Goal: Task Accomplishment & Management: Manage account settings

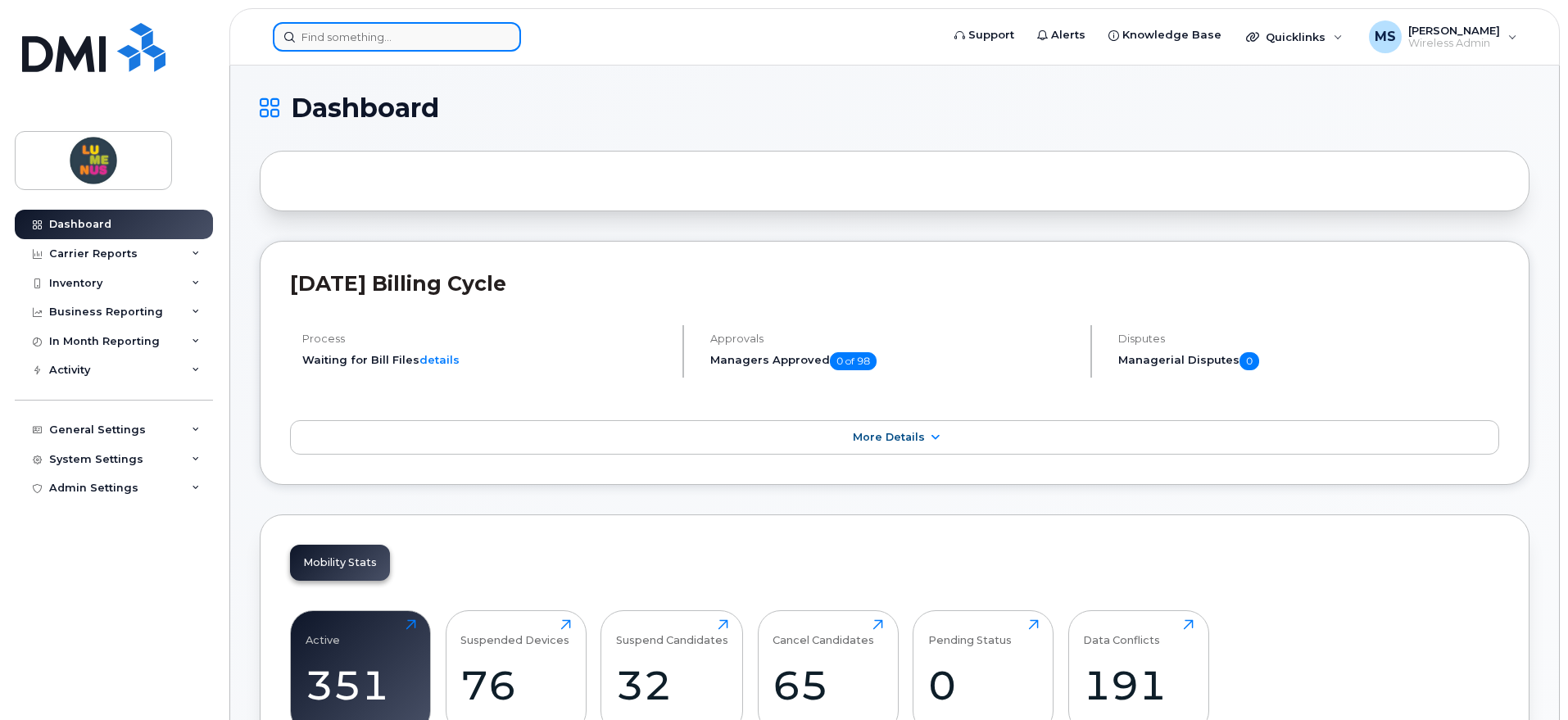
click at [356, 37] on input at bounding box center [396, 37] width 248 height 30
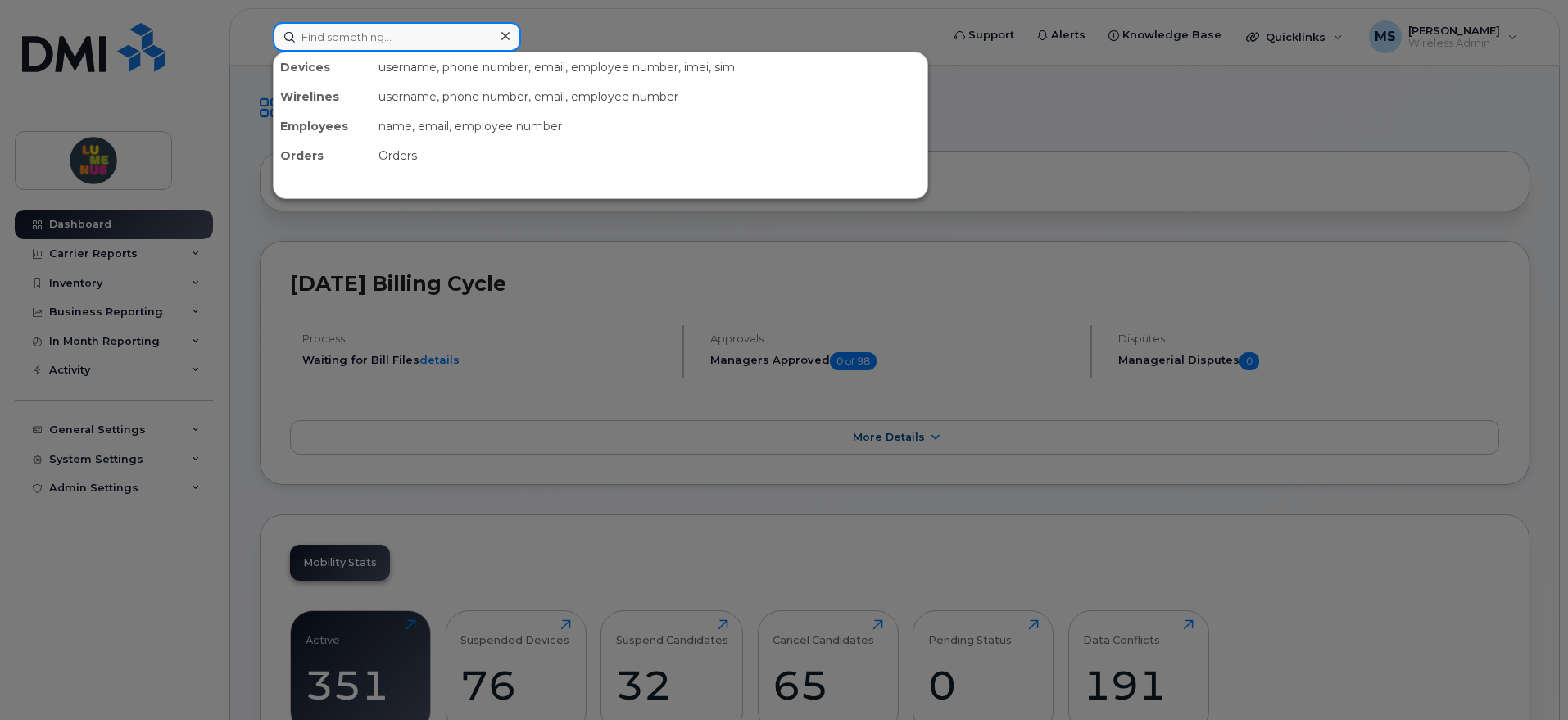
paste input "N14R62KV9L"
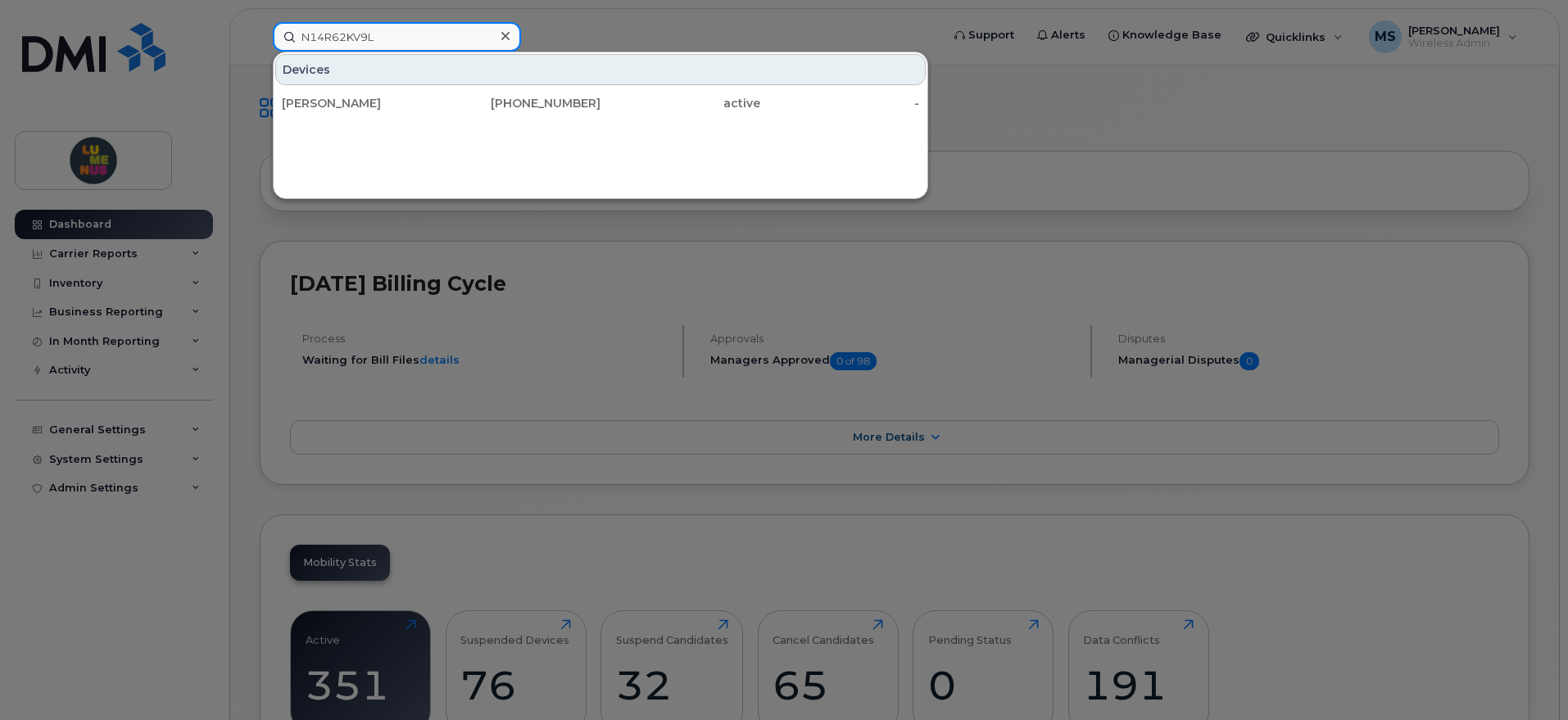
click at [384, 44] on input "N14R62KV9L" at bounding box center [396, 37] width 248 height 30
drag, startPoint x: 398, startPoint y: 34, endPoint x: 176, endPoint y: 30, distance: 222.0
click at [260, 31] on div "N14R62KV9L Devices Rajwani, Gehna 416-564-2832 active -" at bounding box center [601, 37] width 683 height 30
paste input "437 419-0399"
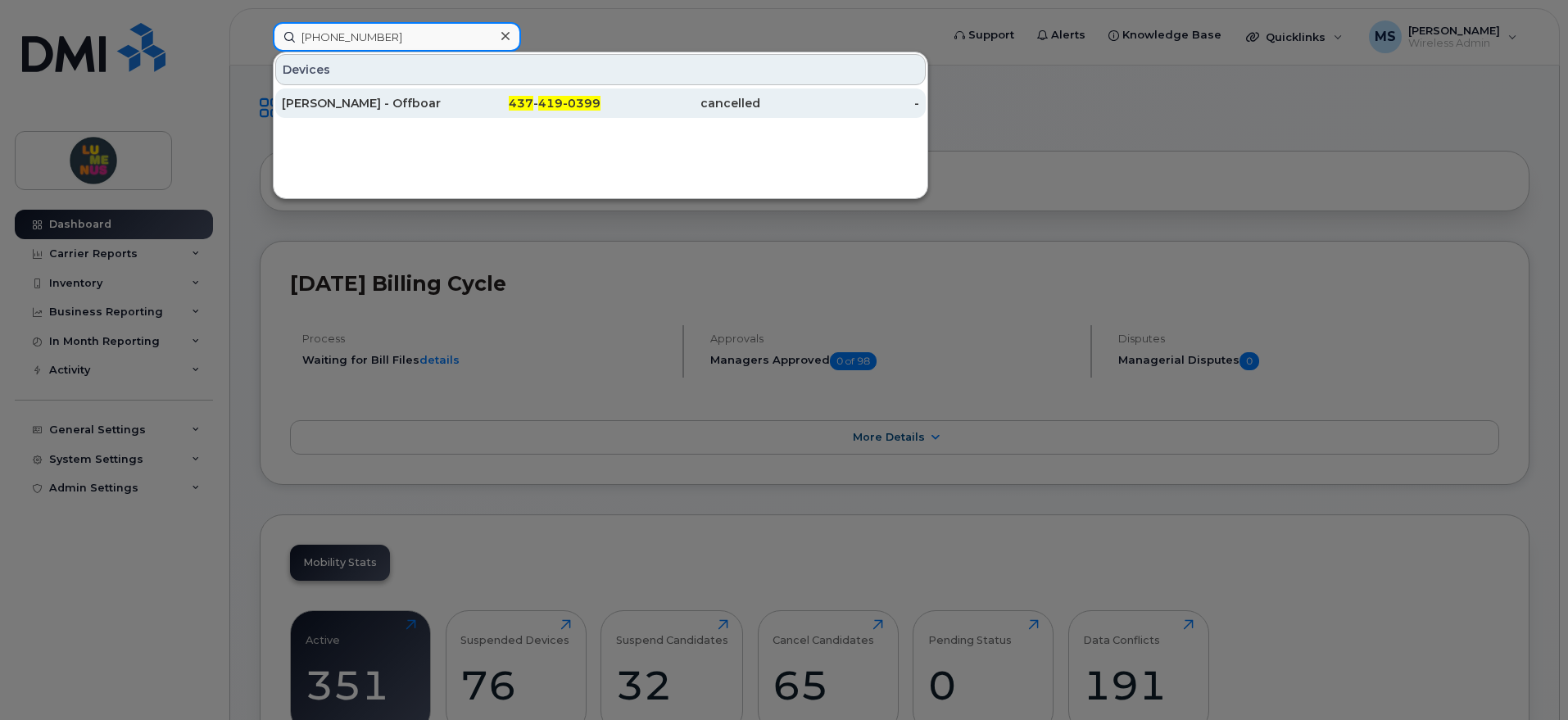
type input "437 419-0399"
click at [401, 100] on div "Cesar Le - Offboarded. SR2503-0039" at bounding box center [361, 103] width 159 height 17
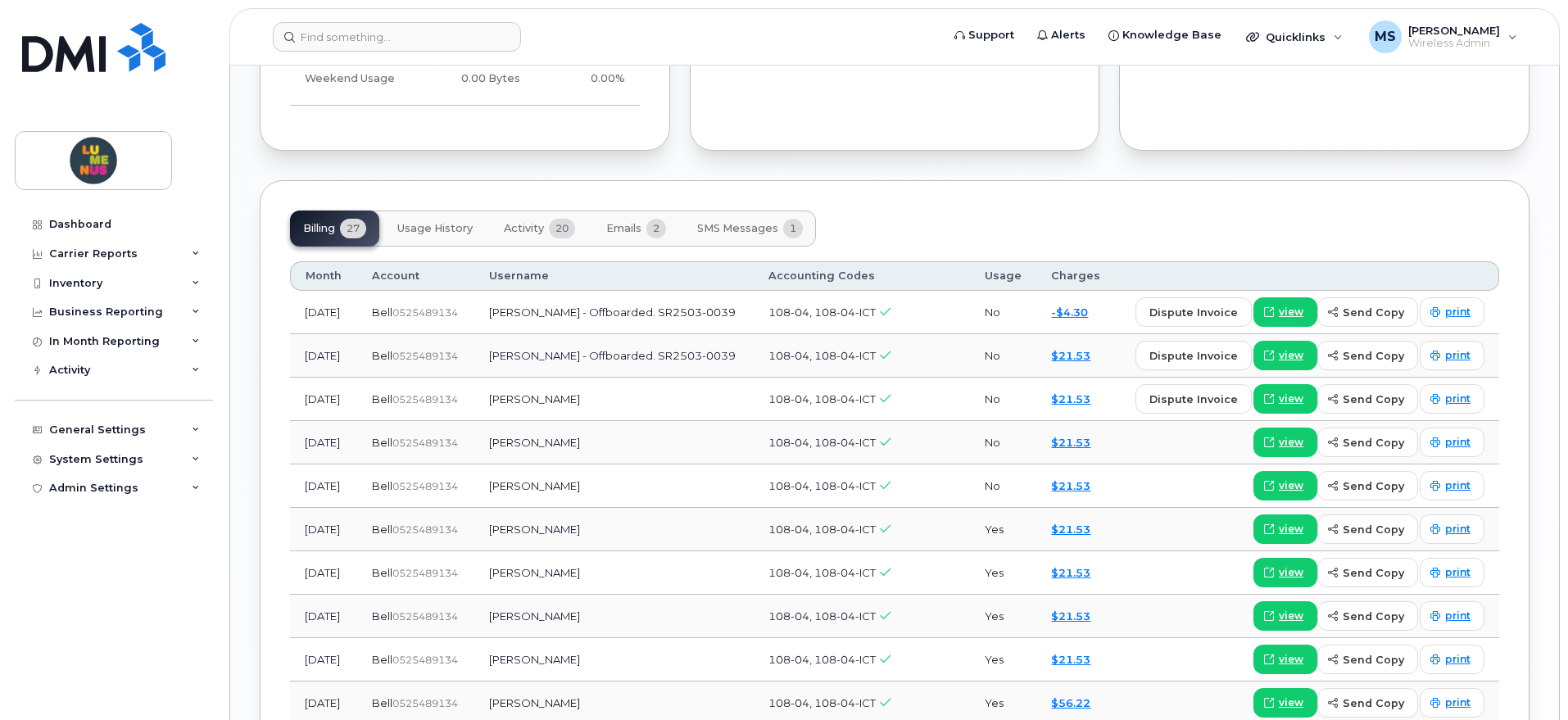
scroll to position [1434, 0]
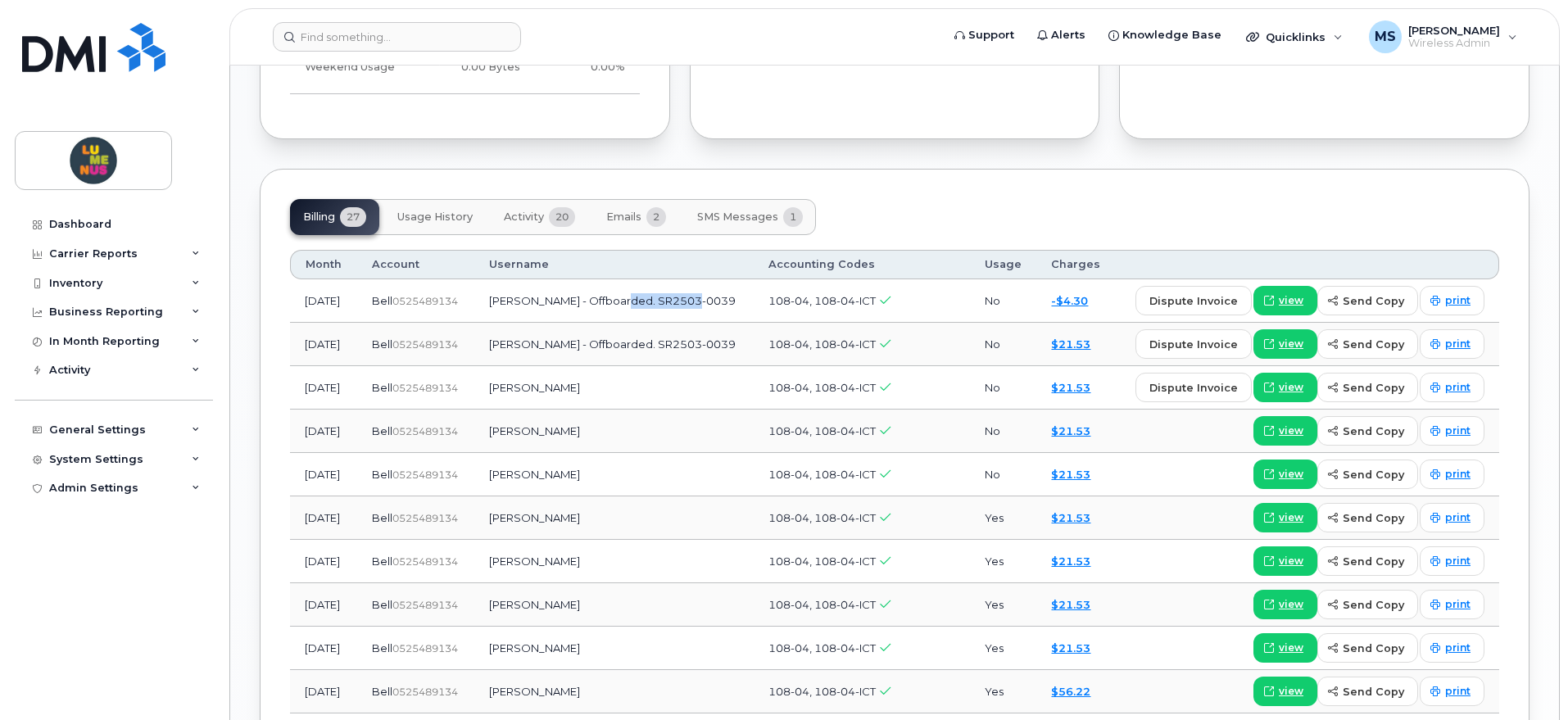
drag, startPoint x: 643, startPoint y: 298, endPoint x: 717, endPoint y: 296, distance: 74.0
click at [717, 296] on td "[PERSON_NAME] - Offboarded. SR2503-0039" at bounding box center [614, 301] width 279 height 43
copy td "SR2503-0039"
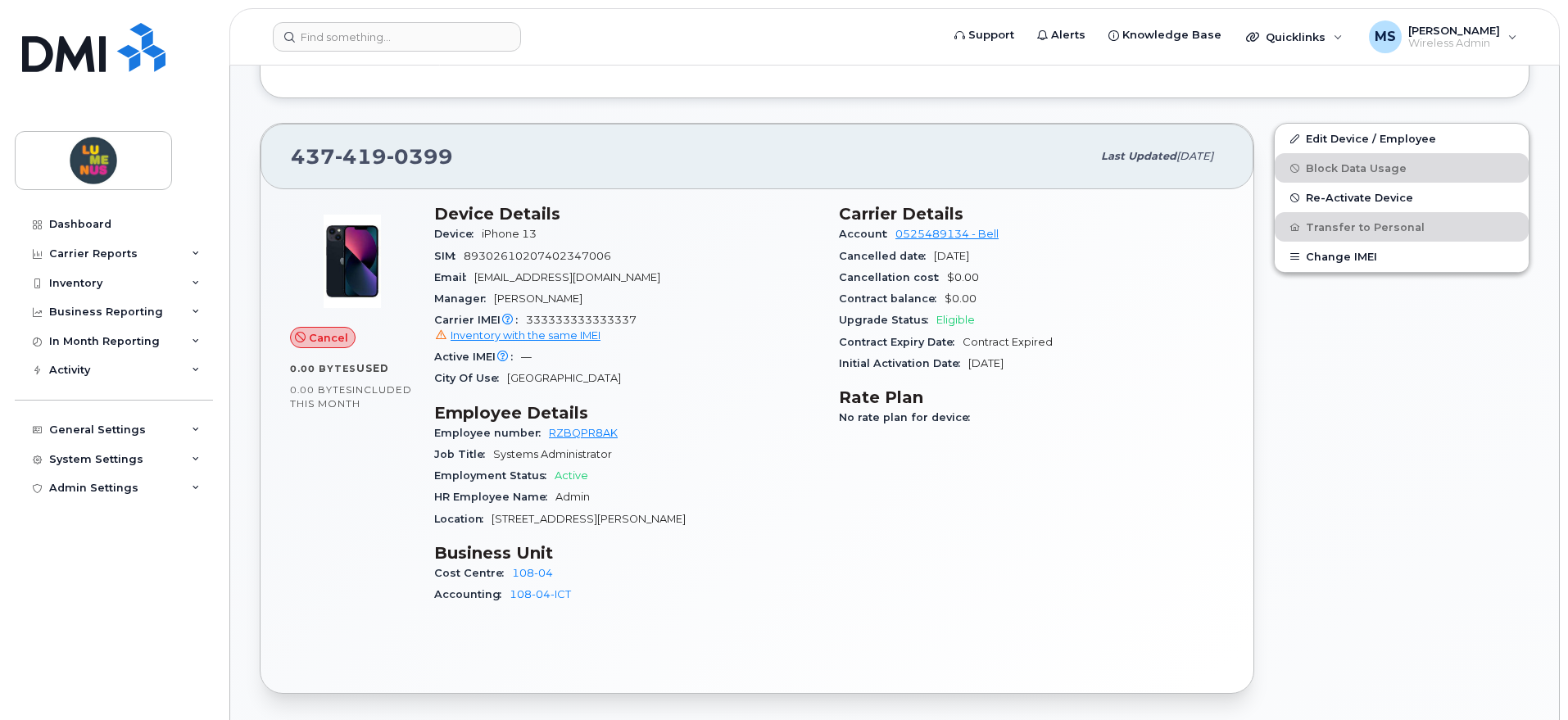
scroll to position [512, 0]
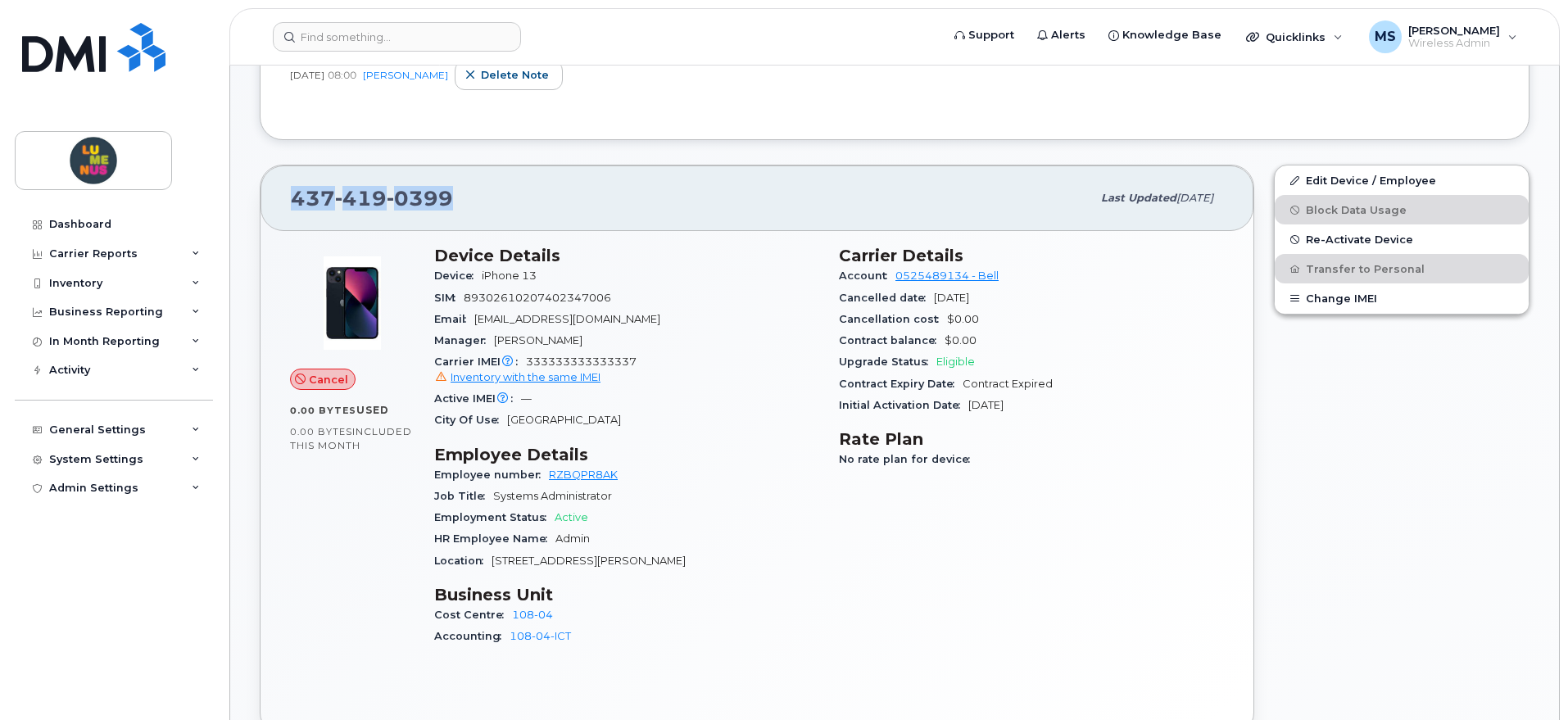
drag, startPoint x: 448, startPoint y: 193, endPoint x: 295, endPoint y: 195, distance: 153.0
click at [294, 197] on span "437 419 0399" at bounding box center [371, 198] width 162 height 25
copy span "437 419 0399"
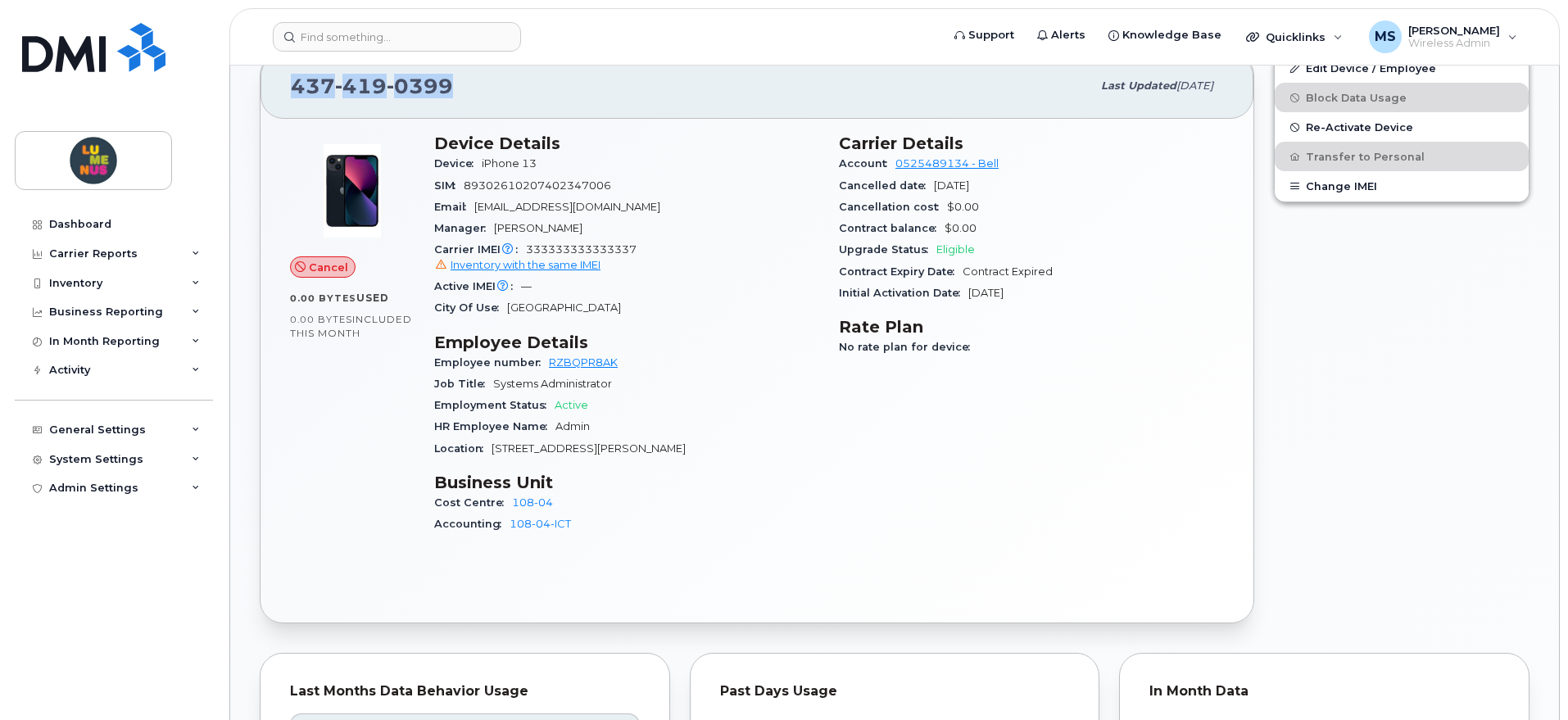
scroll to position [409, 0]
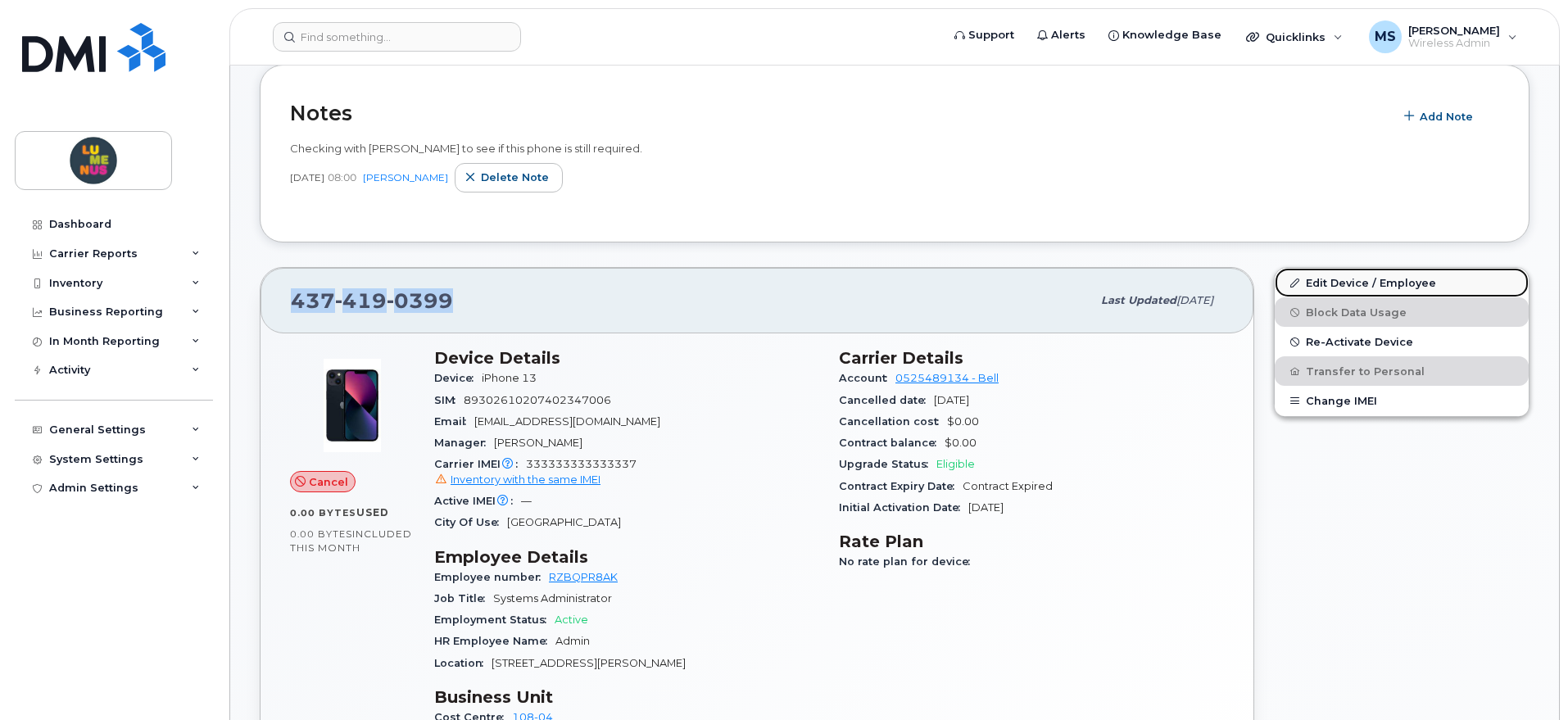
click at [1328, 283] on link "Edit Device / Employee" at bounding box center [1401, 283] width 253 height 30
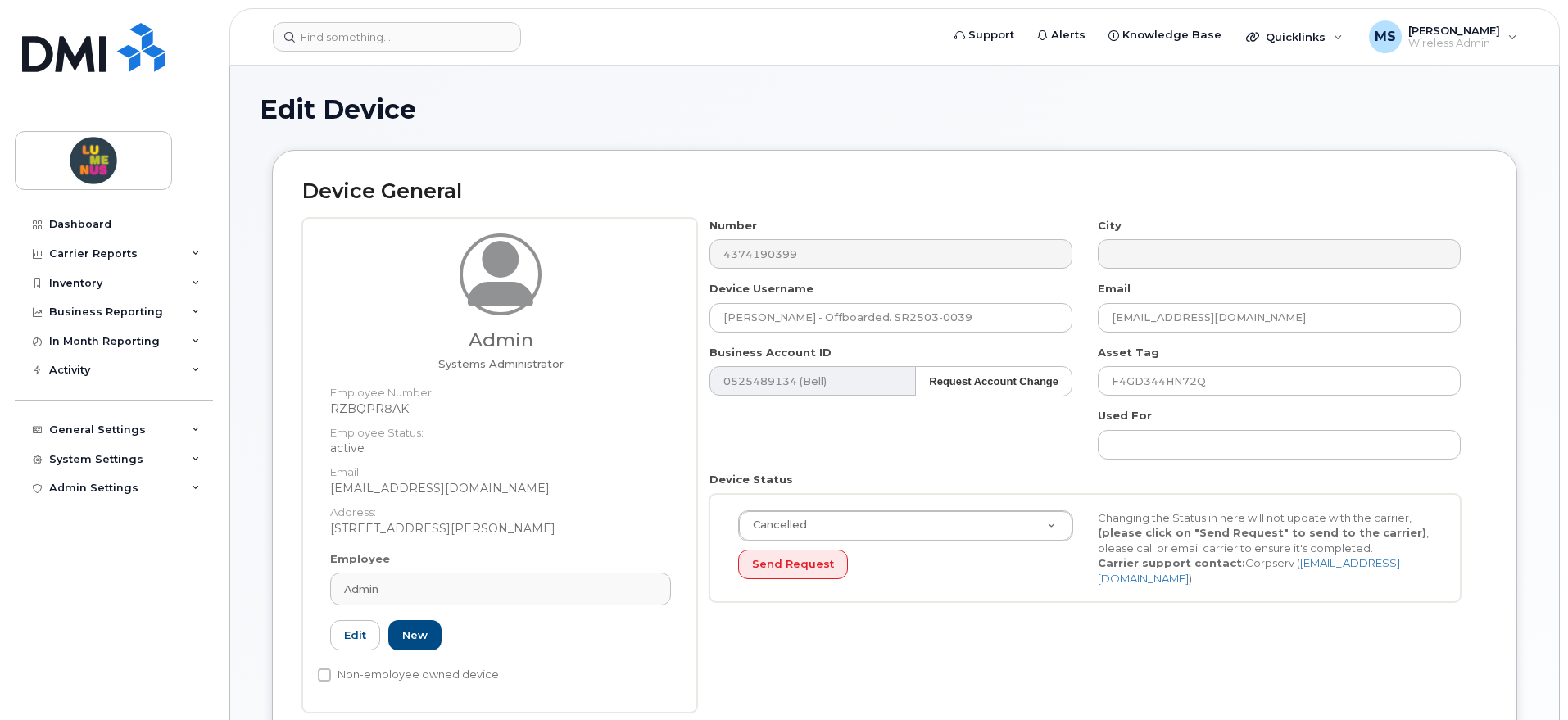
scroll to position [102, 0]
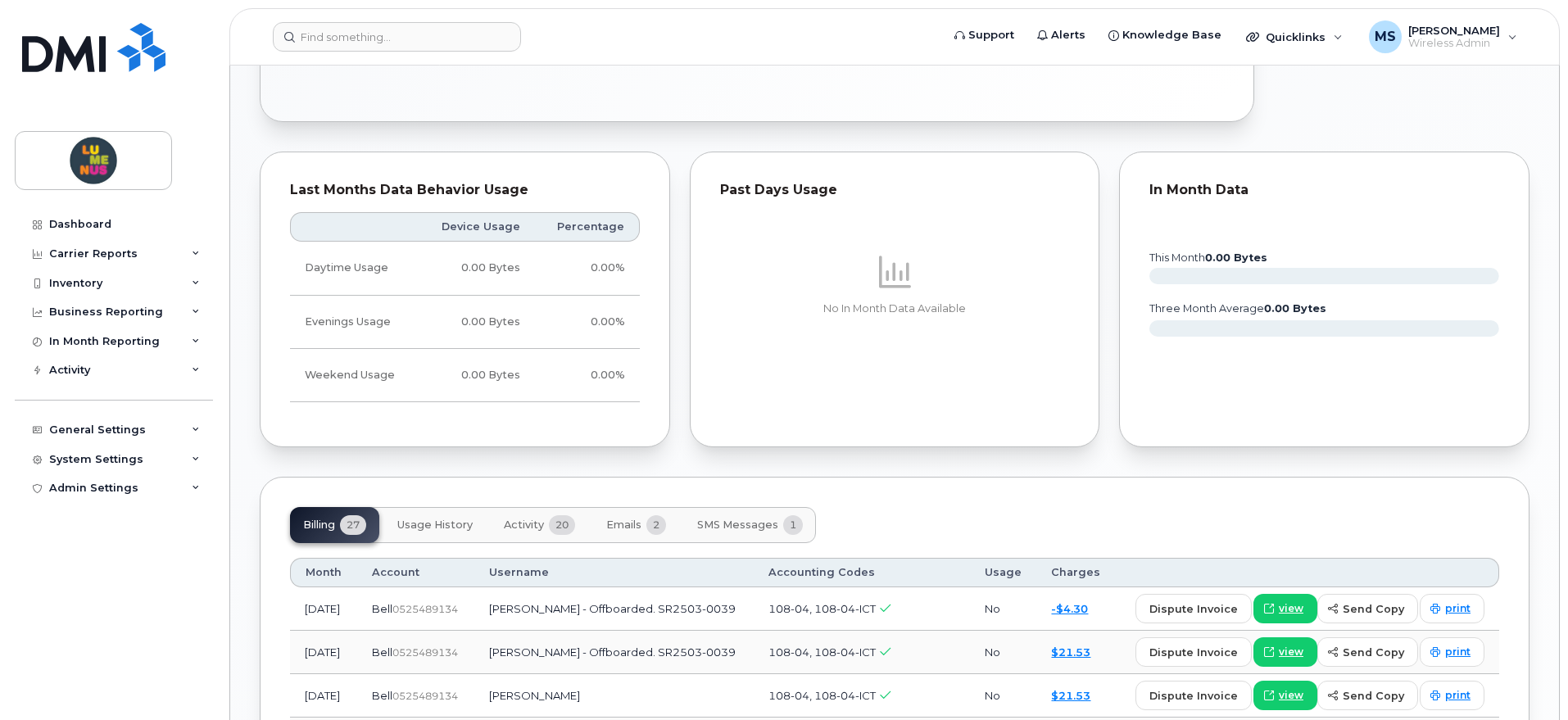
scroll to position [409, 0]
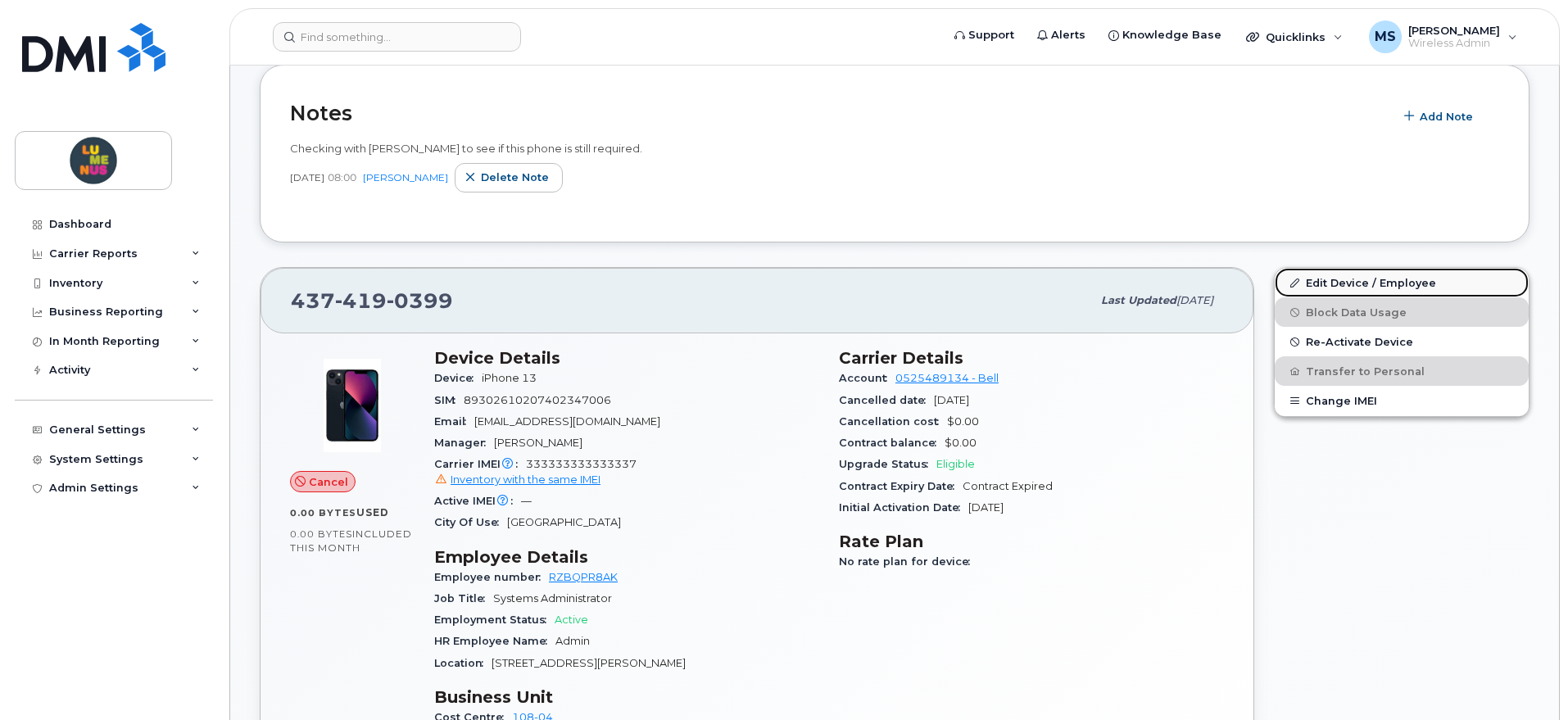
click at [1330, 282] on link "Edit Device / Employee" at bounding box center [1401, 283] width 253 height 30
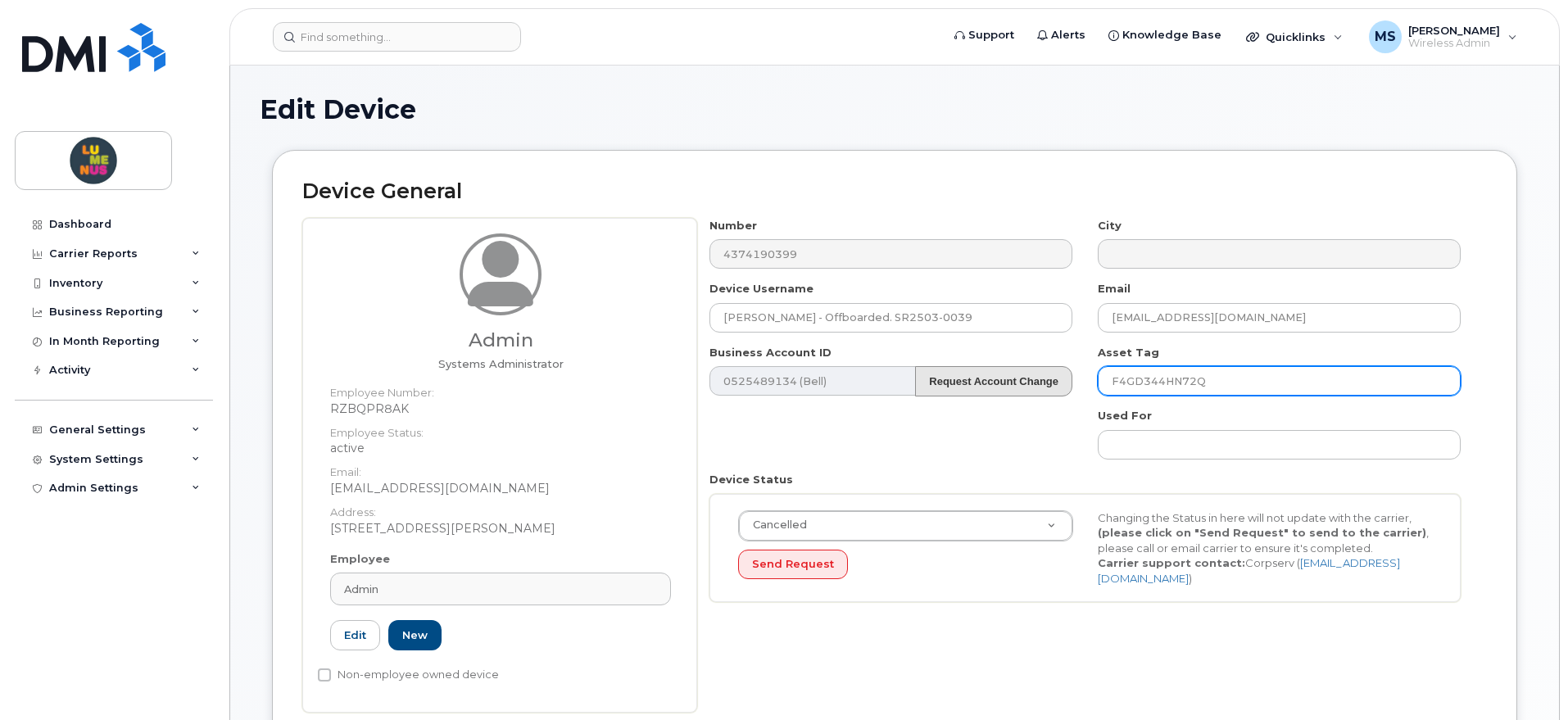
drag, startPoint x: 1222, startPoint y: 388, endPoint x: 1067, endPoint y: 370, distance: 156.0
click at [1067, 370] on div "Number 4374190399 City Device Username [PERSON_NAME] - Offboarded. SR2503-0039 …" at bounding box center [1085, 416] width 776 height 397
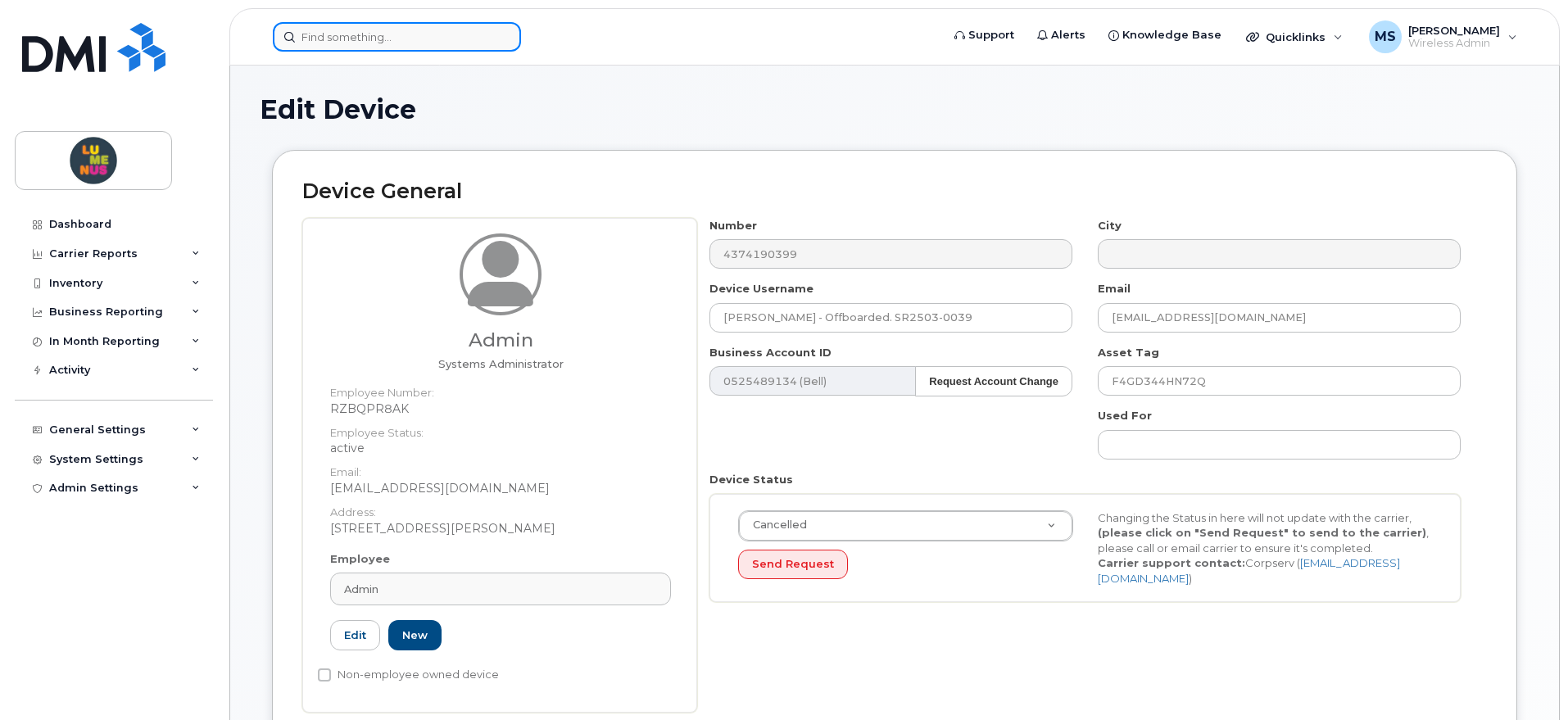
click at [336, 40] on input at bounding box center [396, 37] width 248 height 30
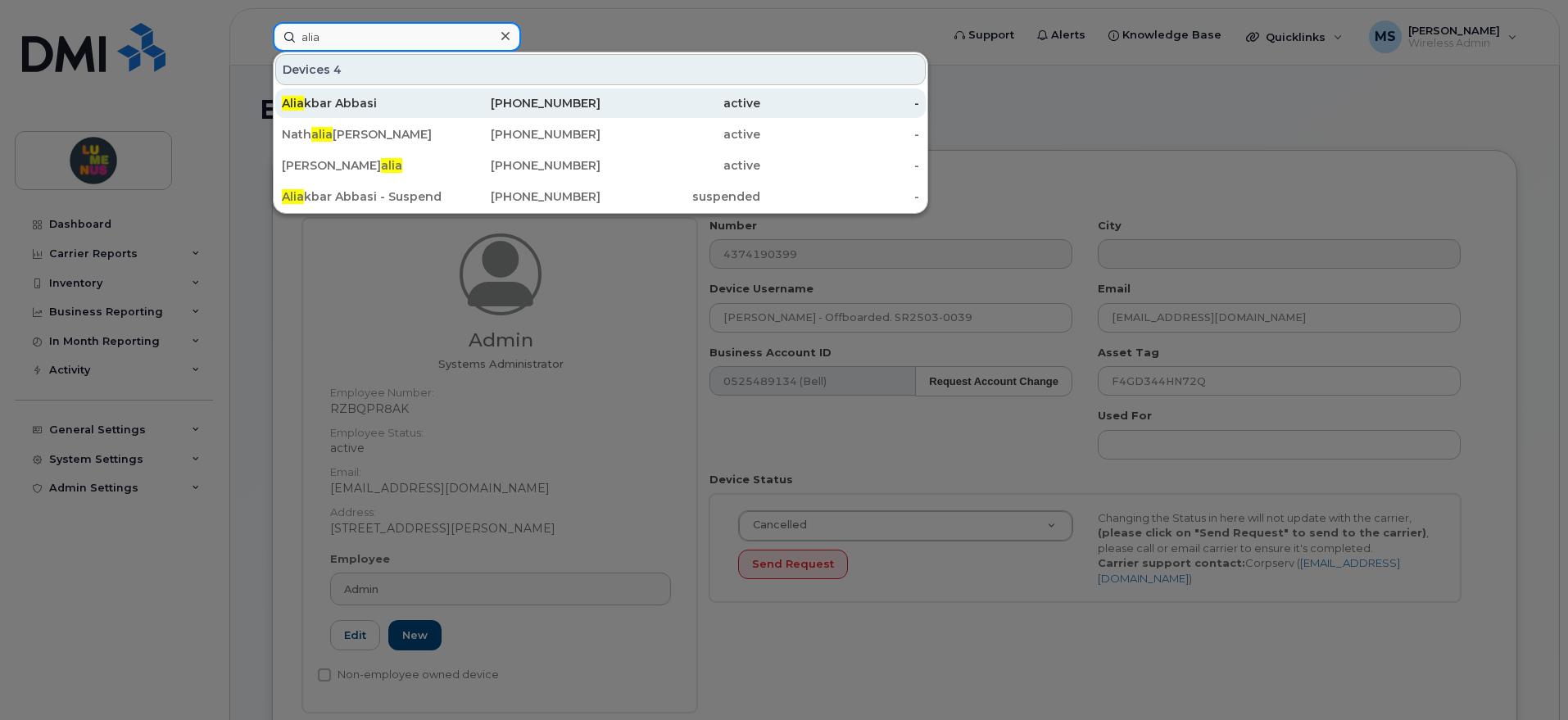
type input "alia"
click at [377, 92] on div "Alia kbar Abbasi" at bounding box center [361, 103] width 159 height 30
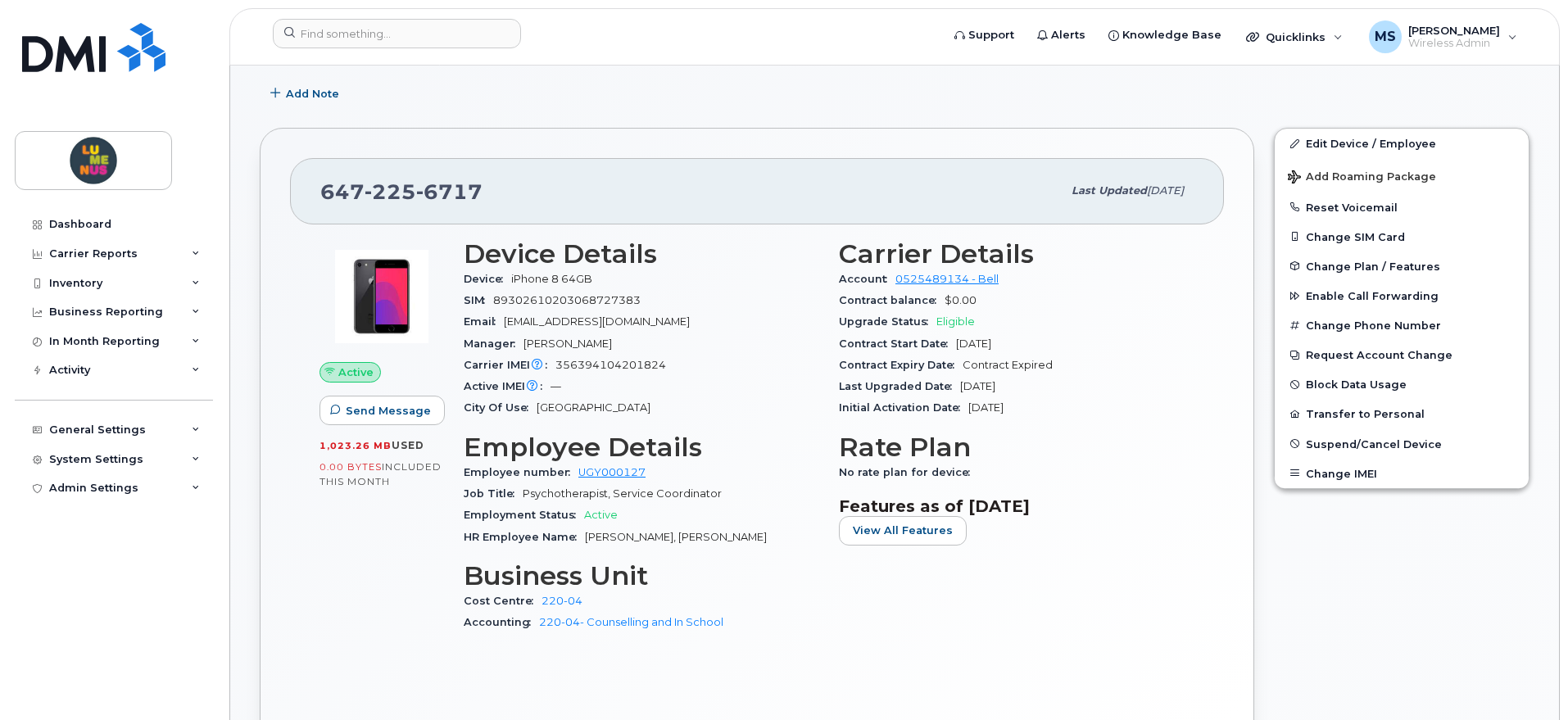
scroll to position [307, 0]
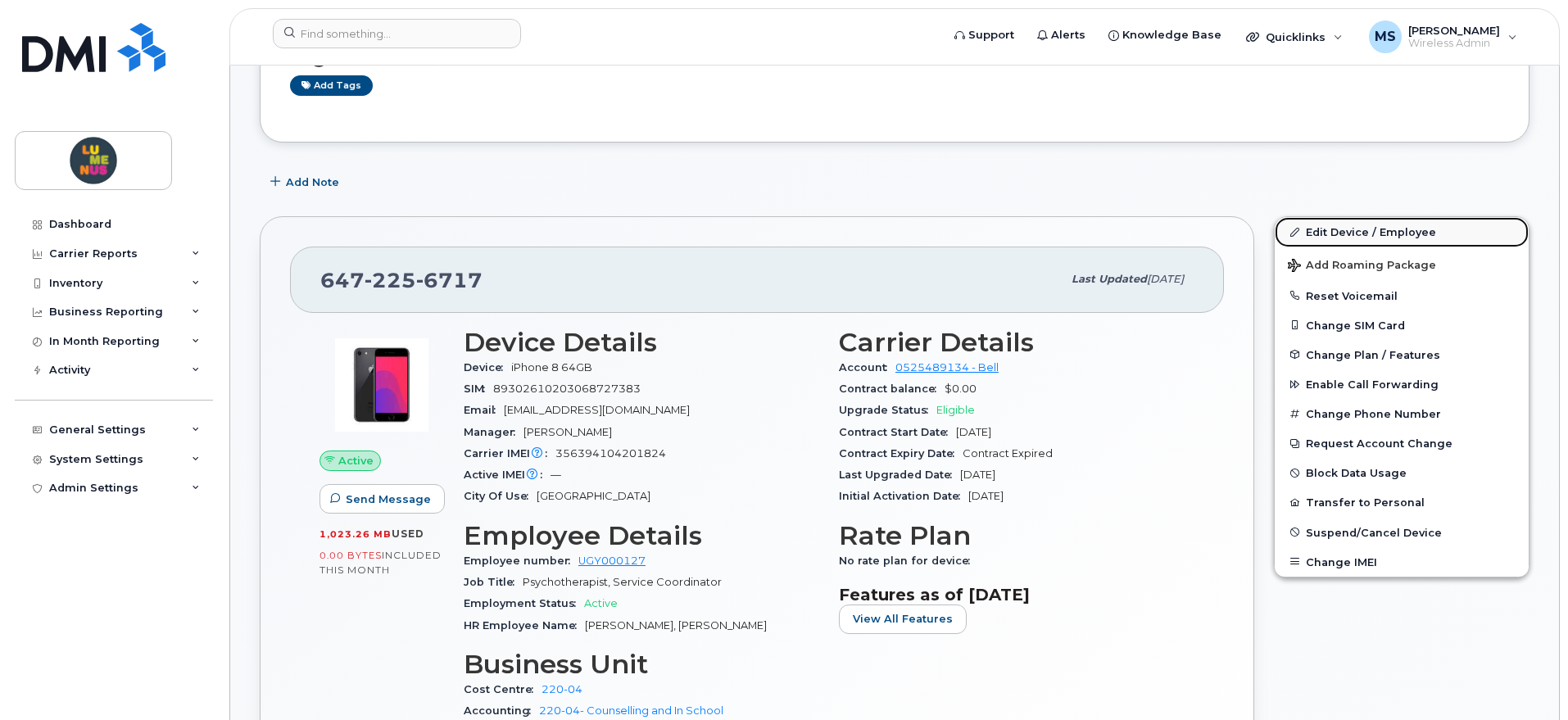
click at [1338, 229] on link "Edit Device / Employee" at bounding box center [1401, 232] width 253 height 30
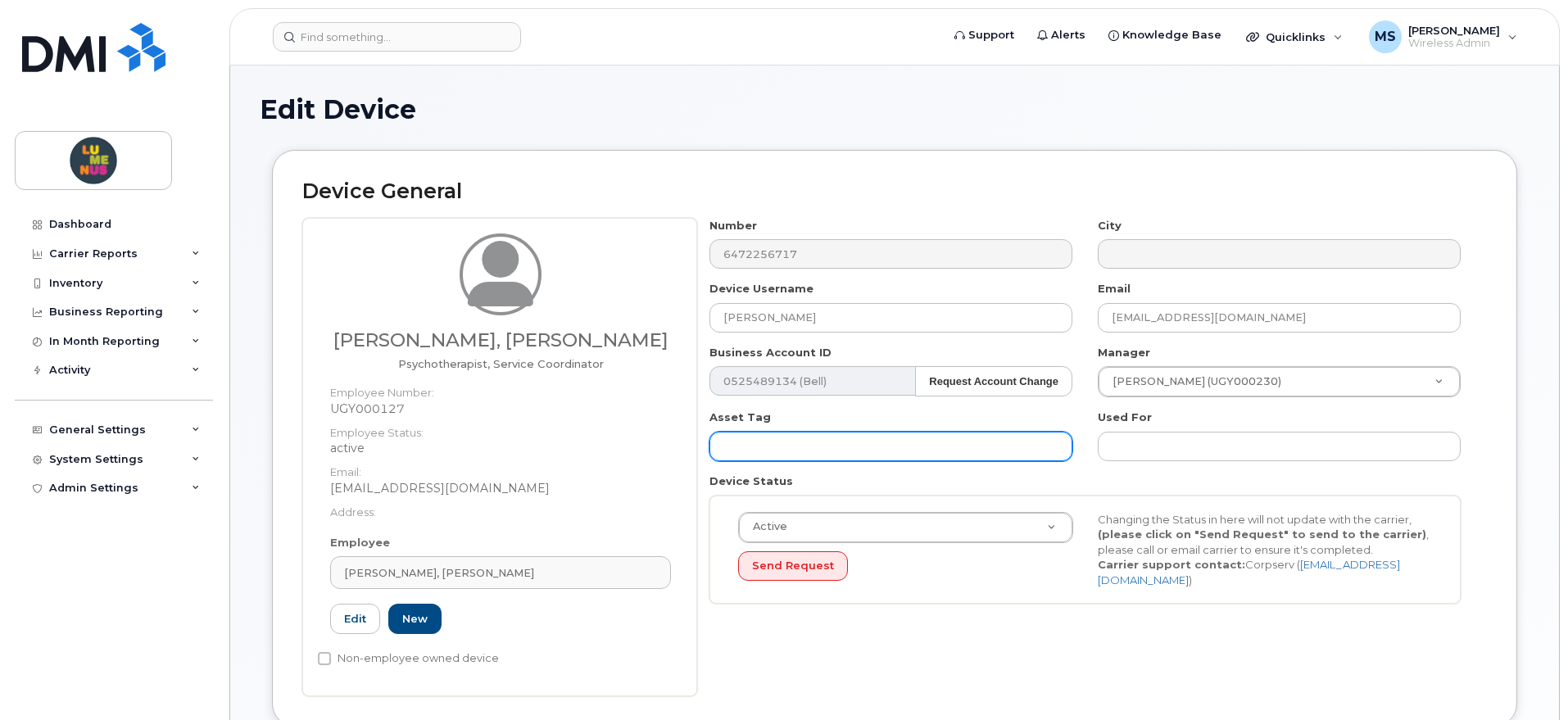
click at [806, 442] on input "text" at bounding box center [891, 446] width 363 height 30
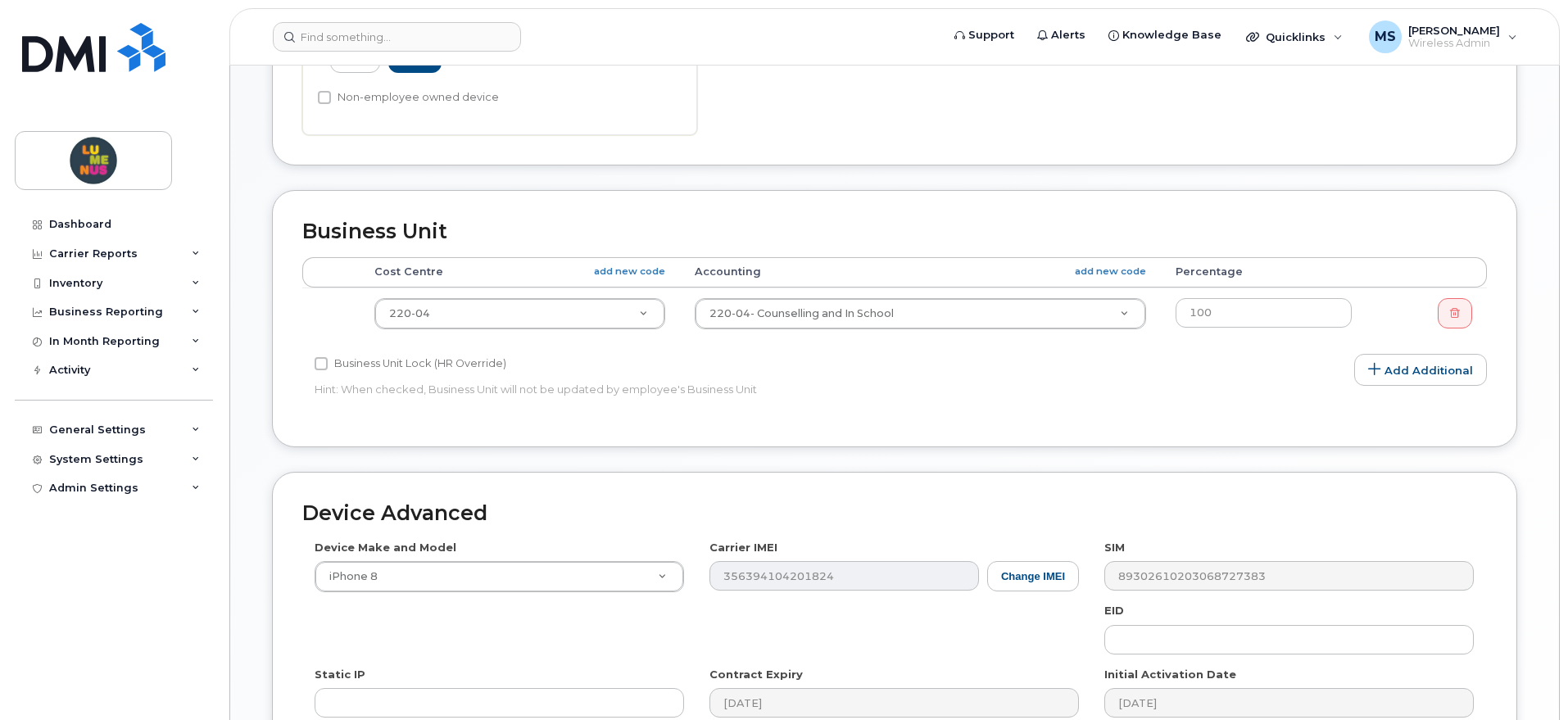
scroll to position [717, 0]
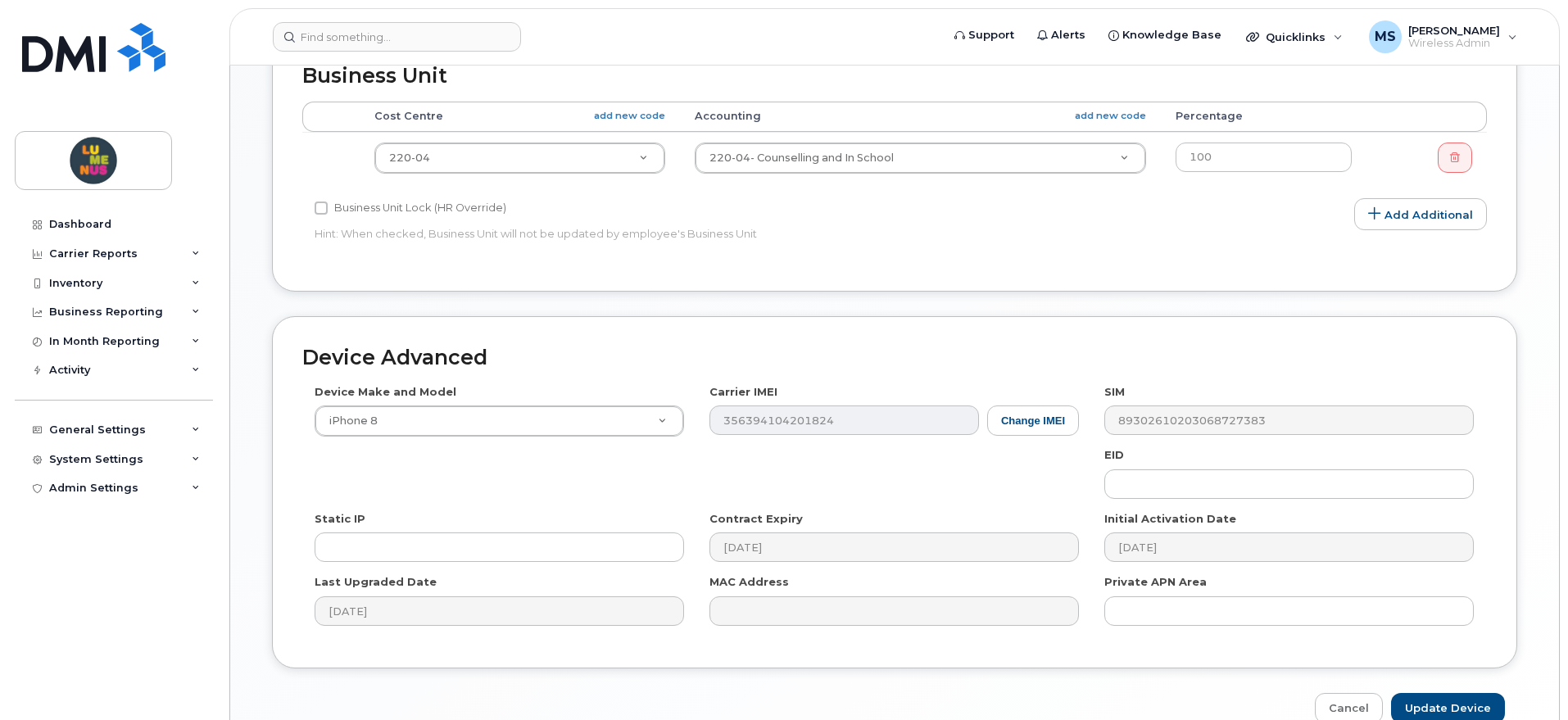
click at [1100, 419] on div "SIM 89302610203068727383" at bounding box center [1290, 410] width 395 height 52
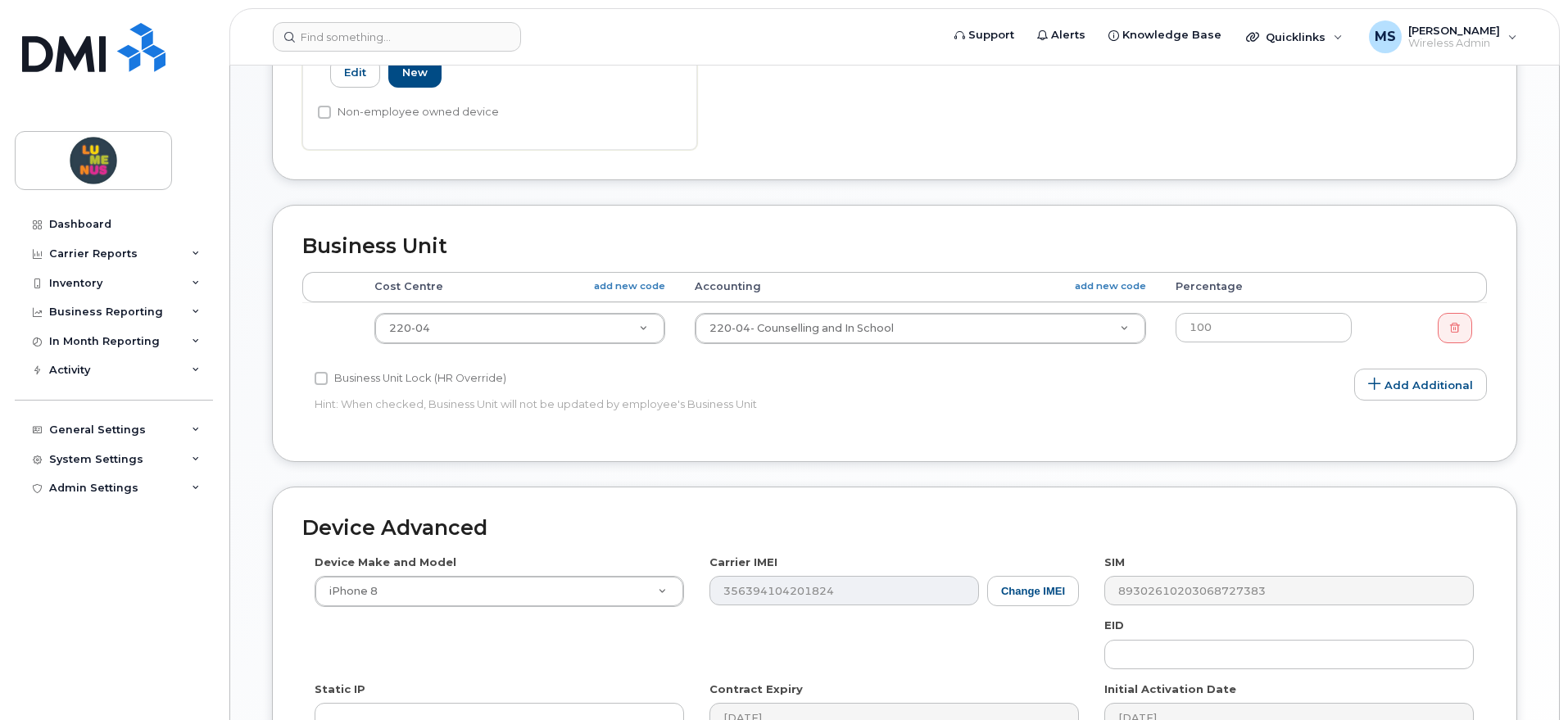
scroll to position [802, 0]
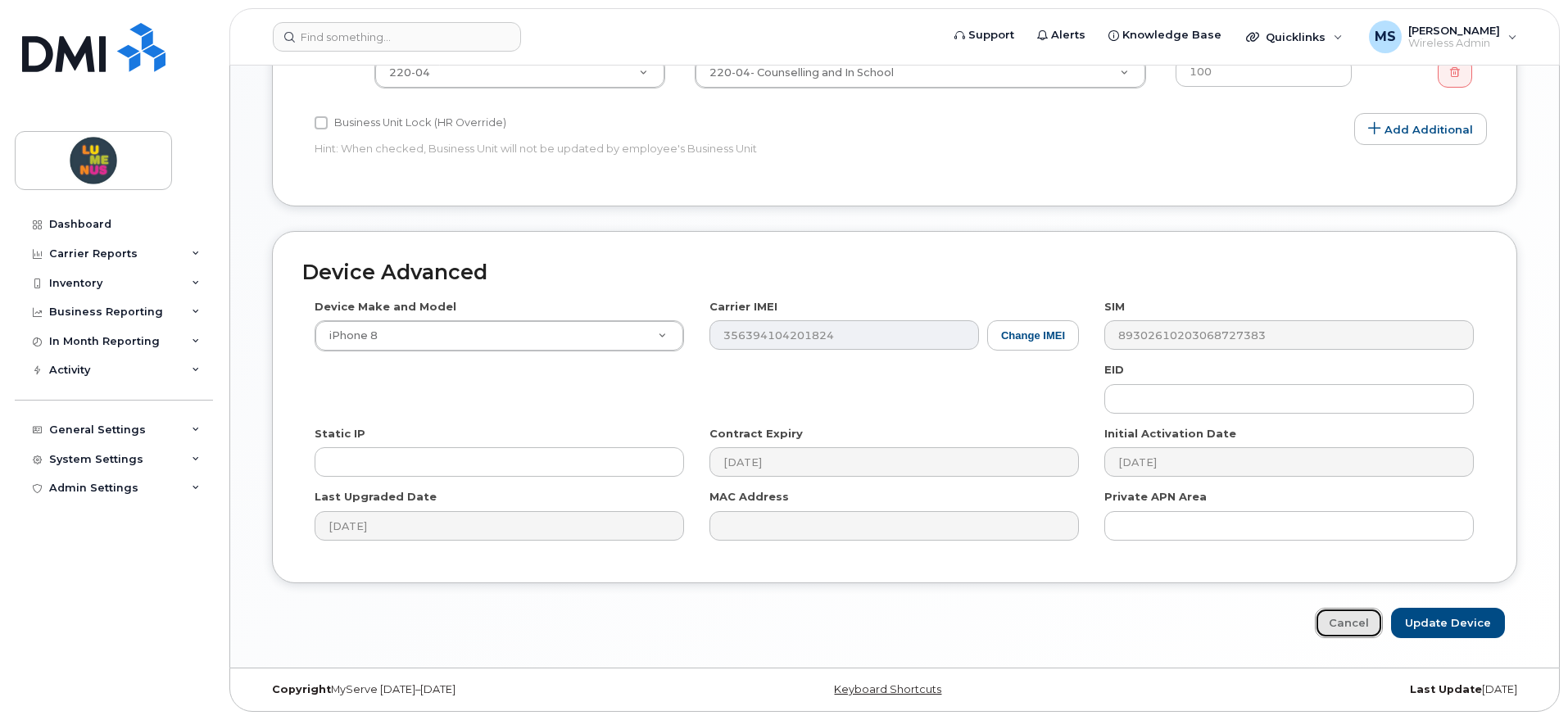
click at [1380, 622] on link "Cancel" at bounding box center [1349, 622] width 68 height 30
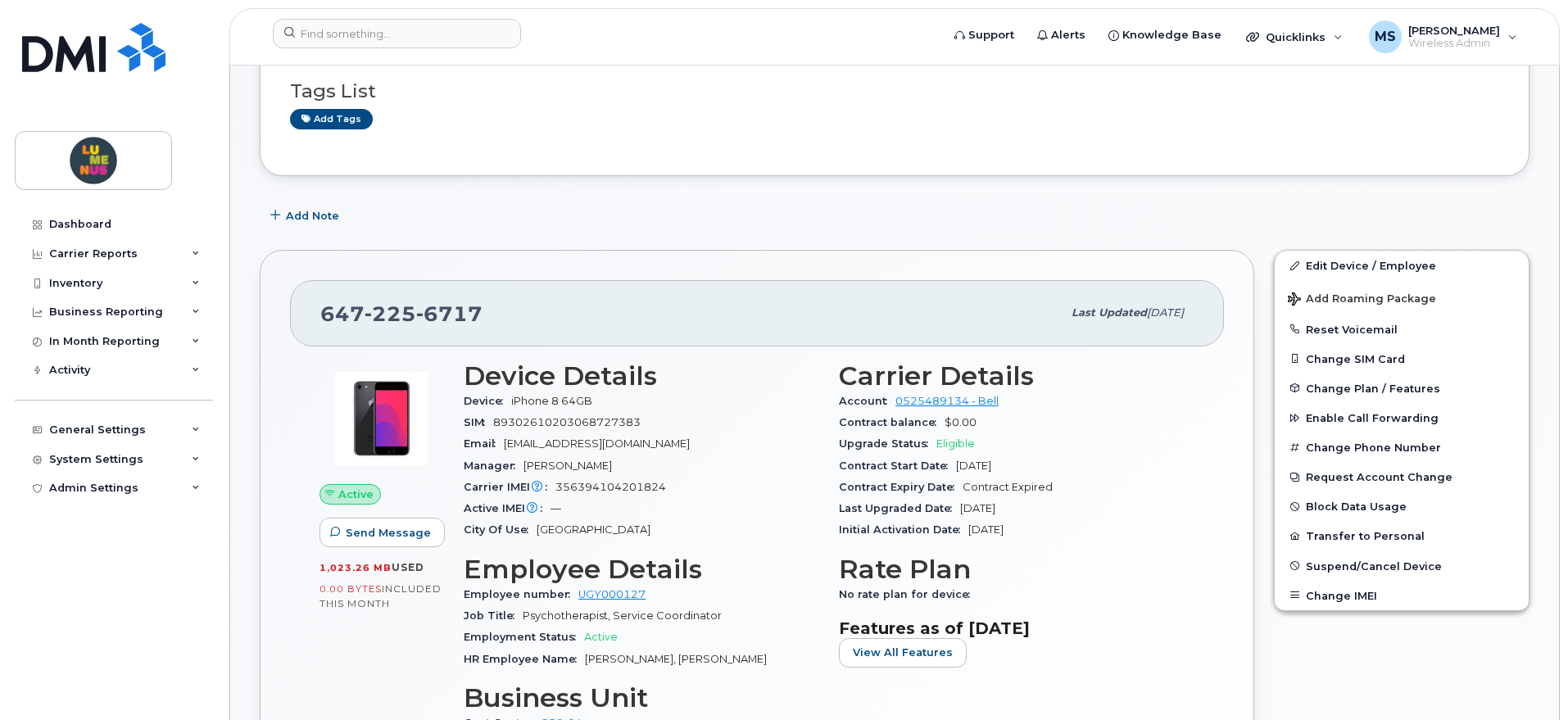
scroll to position [307, 0]
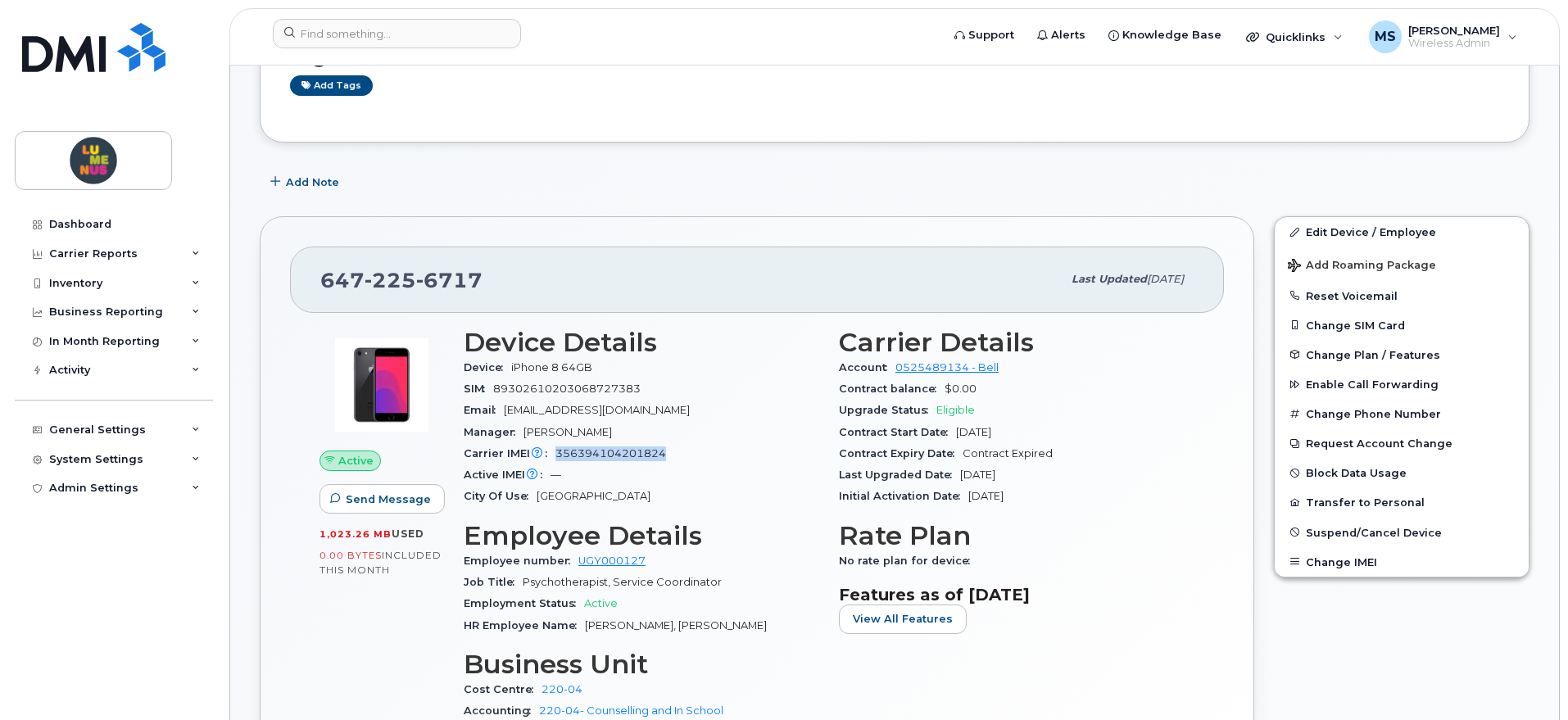
drag, startPoint x: 669, startPoint y: 450, endPoint x: 554, endPoint y: 460, distance: 115.4
click at [554, 460] on div "Carrier IMEI Carrier IMEI is reported during the last billing cycle or change o…" at bounding box center [642, 454] width 356 height 21
copy span "356394104201824"
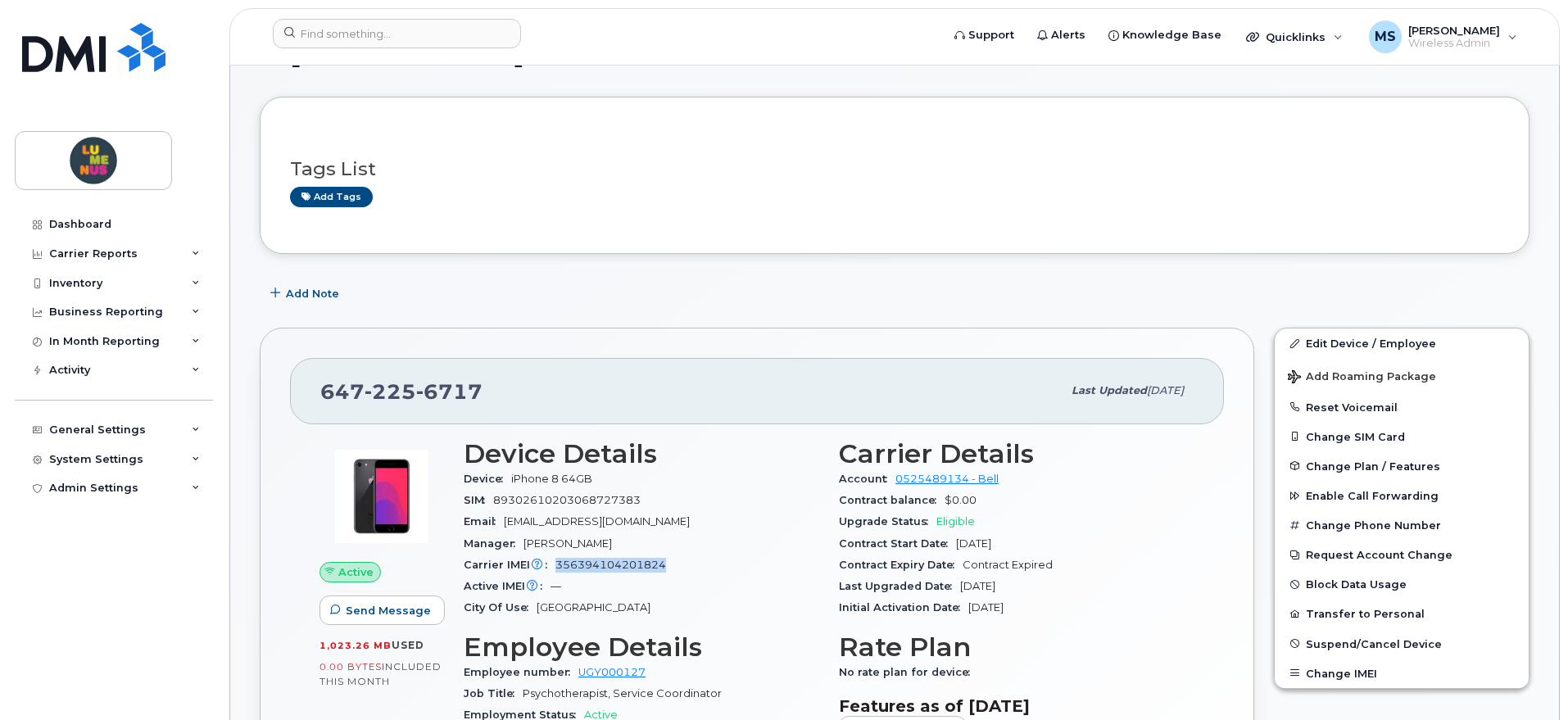
scroll to position [205, 0]
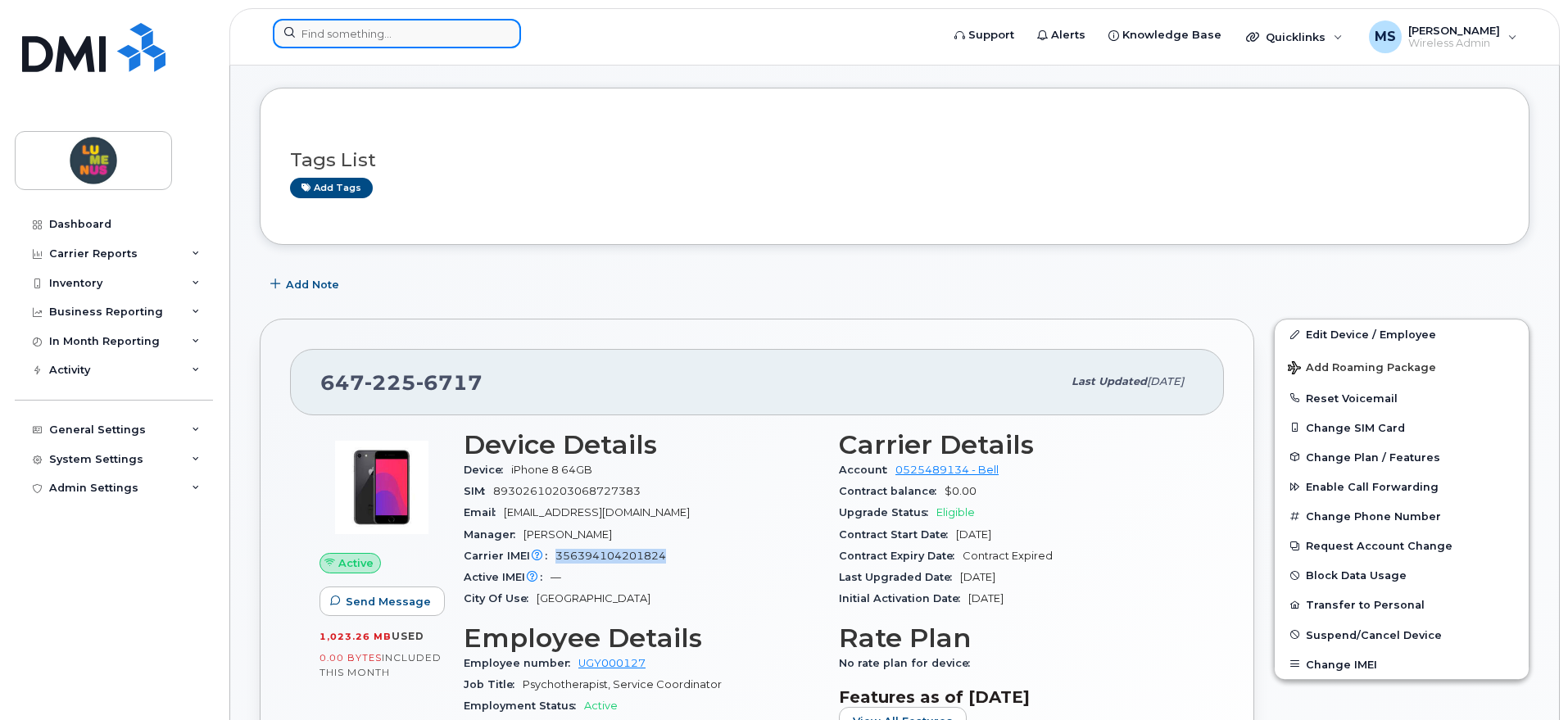
click at [367, 35] on input at bounding box center [396, 33] width 248 height 30
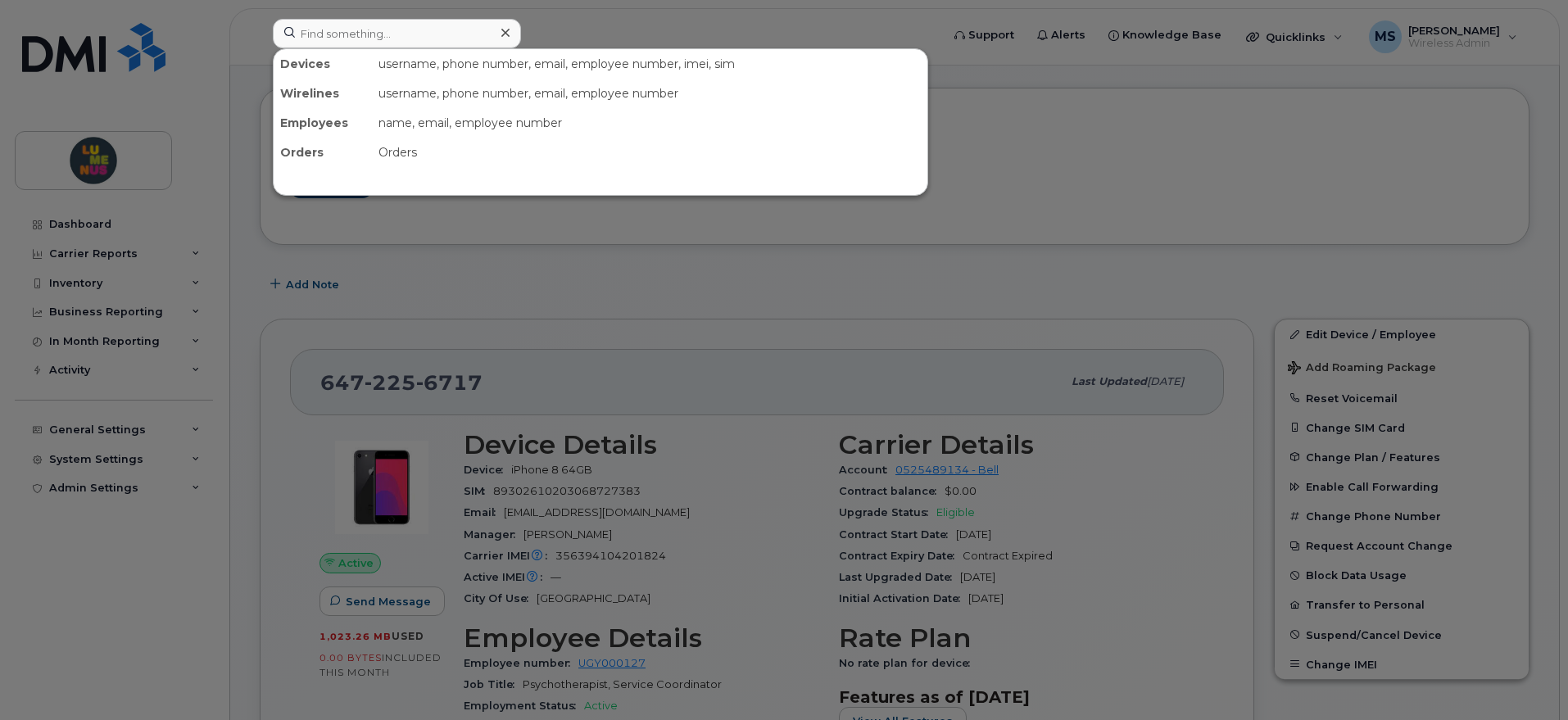
click at [744, 251] on div at bounding box center [784, 360] width 1568 height 720
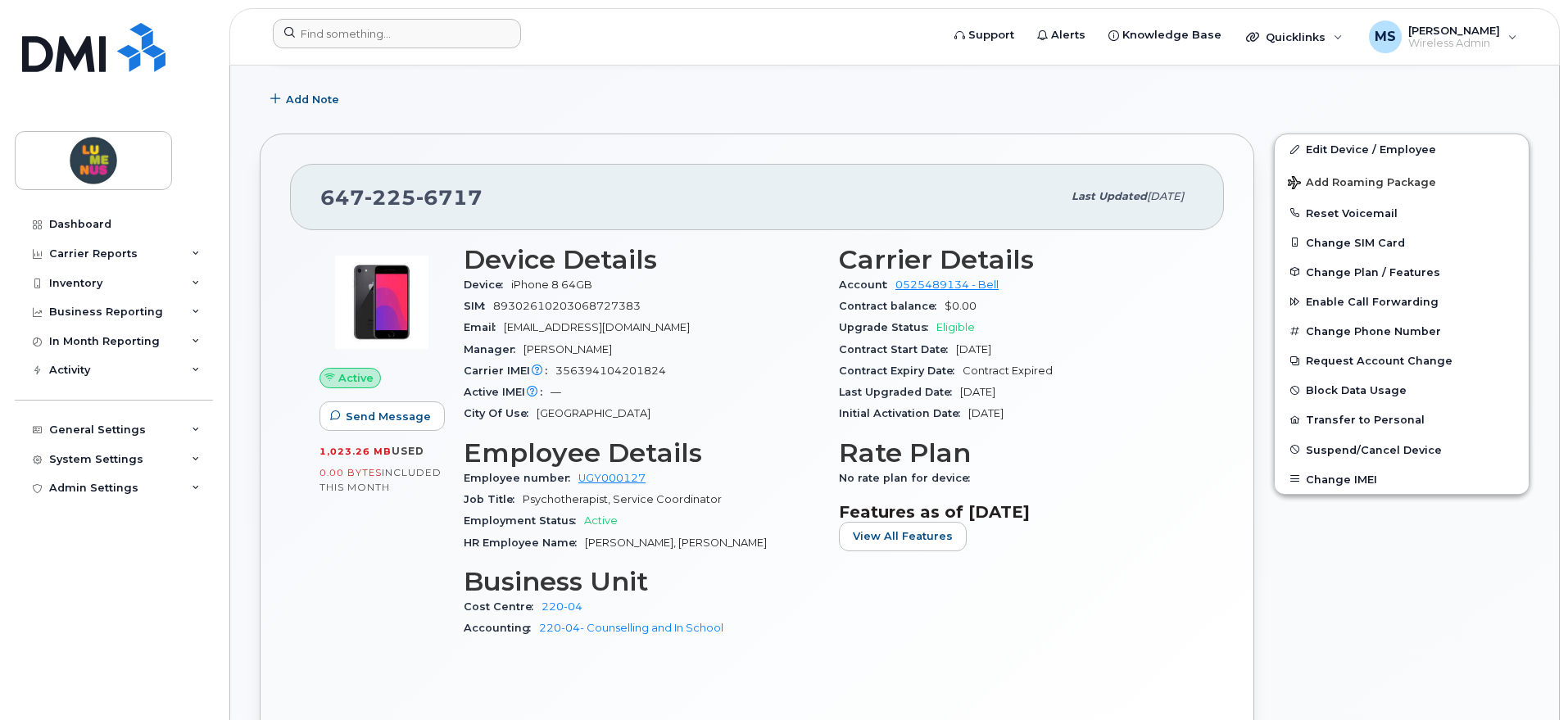
scroll to position [409, 0]
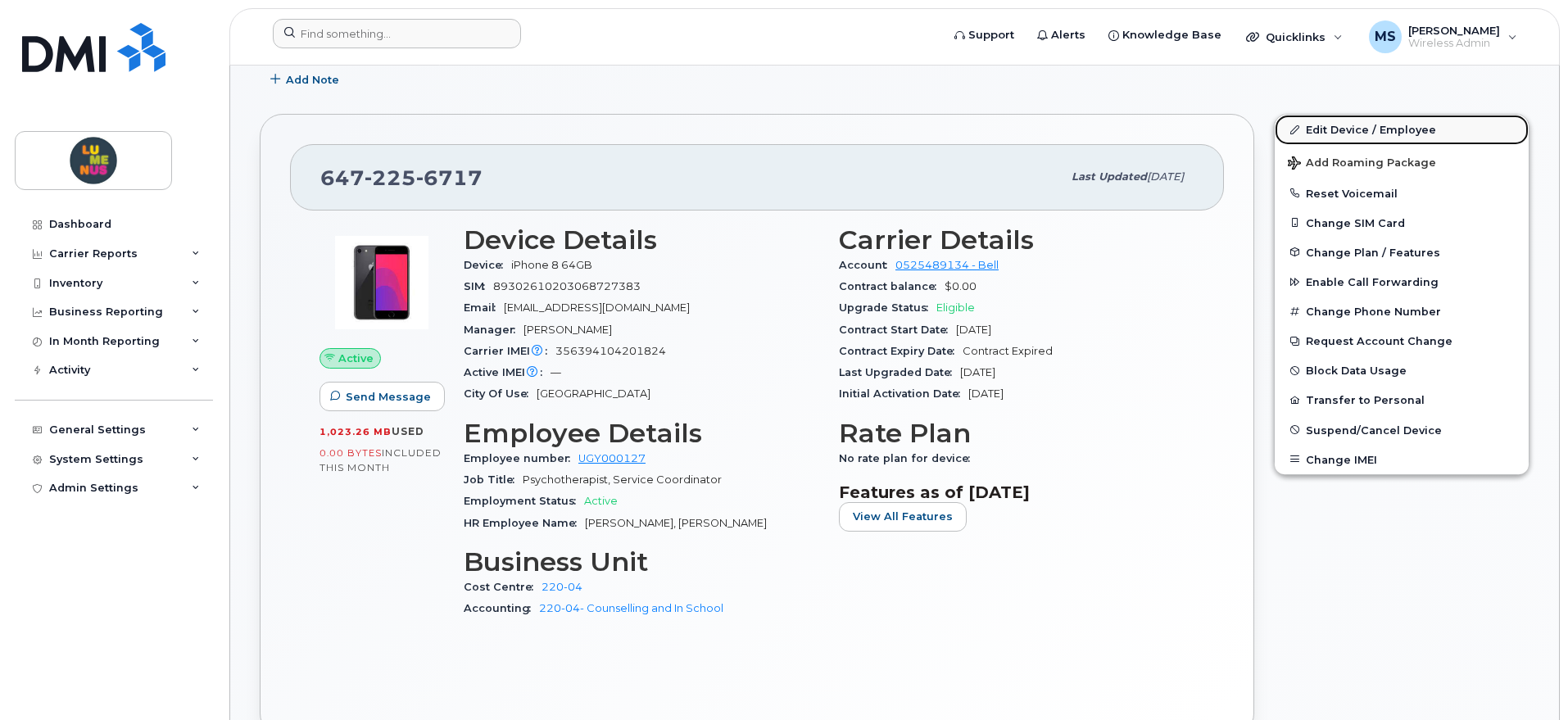
click at [1350, 129] on link "Edit Device / Employee" at bounding box center [1401, 129] width 253 height 30
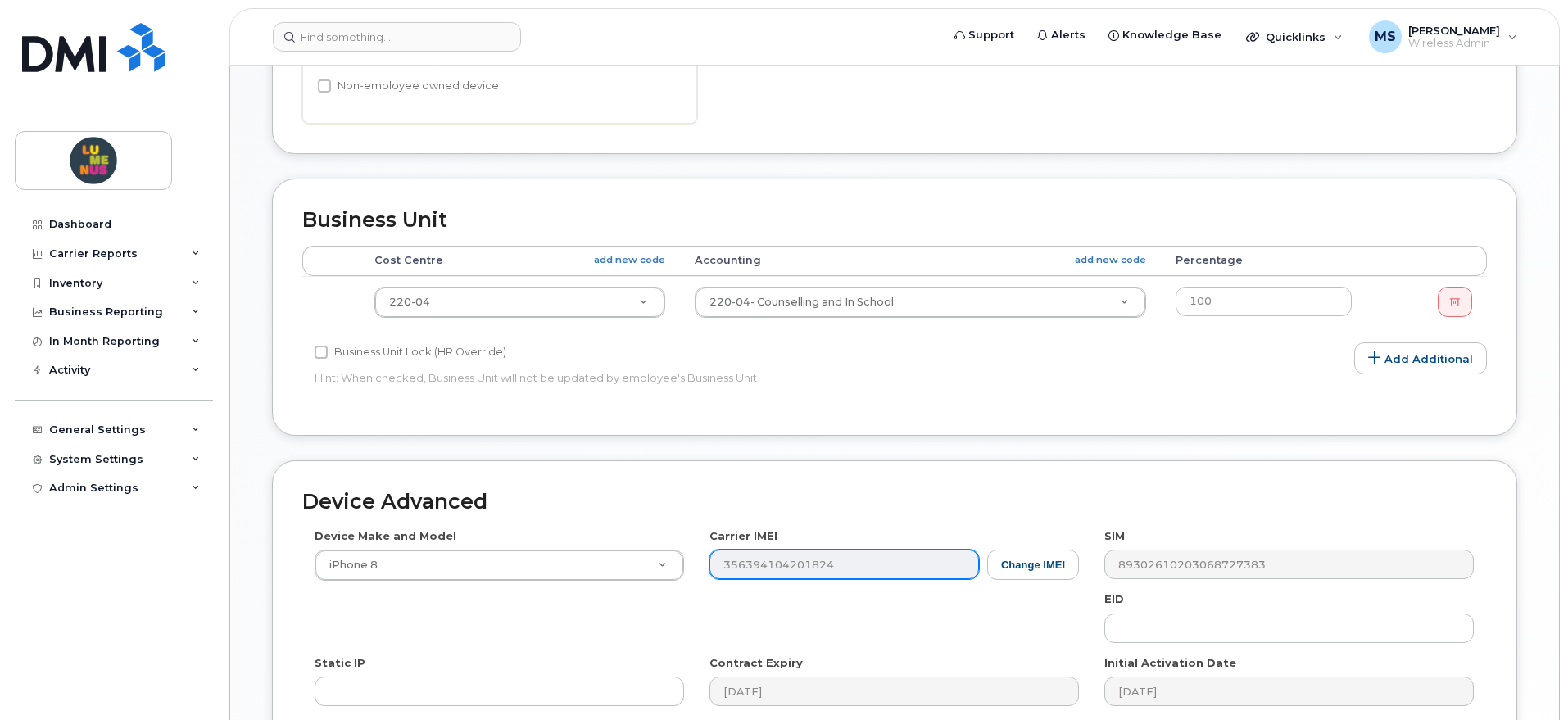
scroll to position [802, 0]
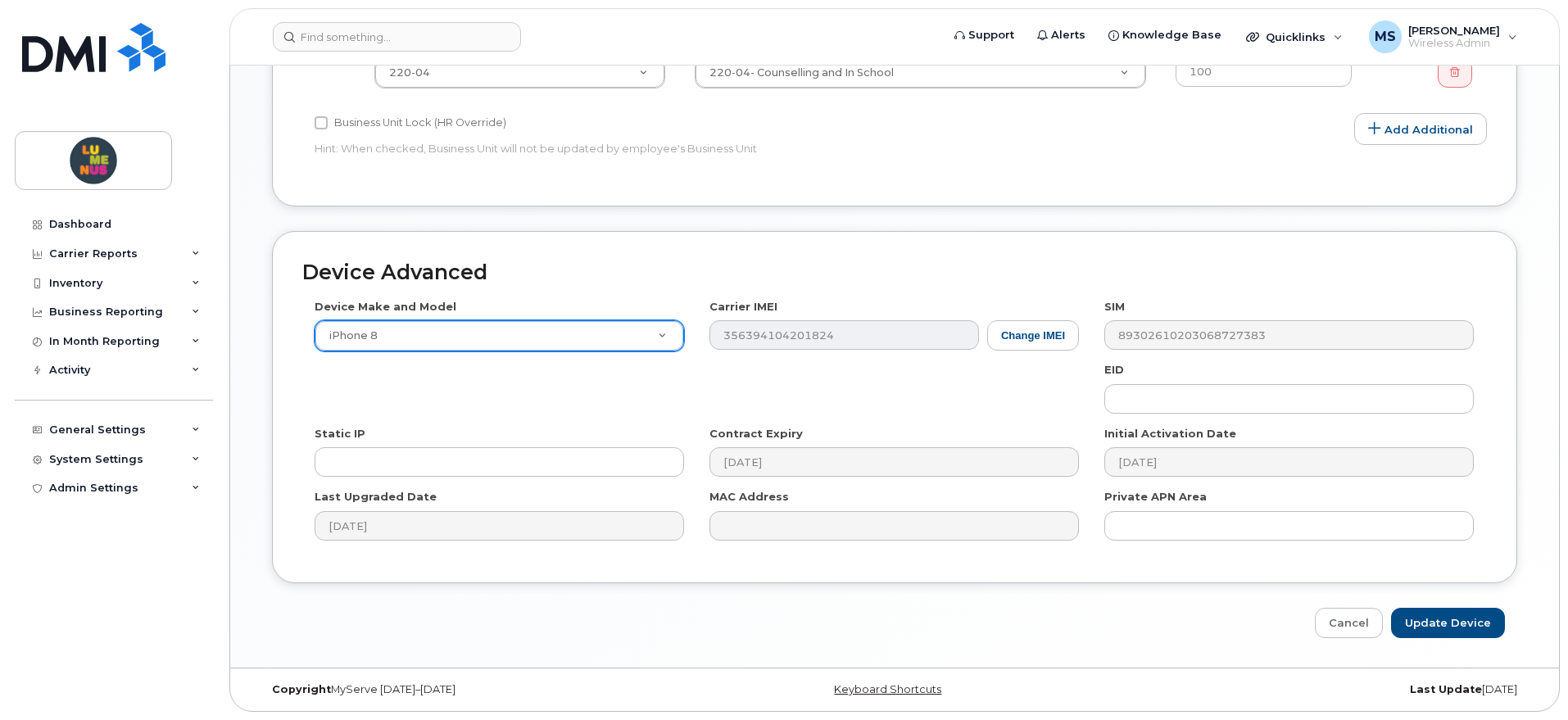
click at [669, 338] on div "Device Make and Model iPhone 8 Android TCL 502 Watch Apple Watch S9 41mm Androi…" at bounding box center [894, 425] width 1185 height 254
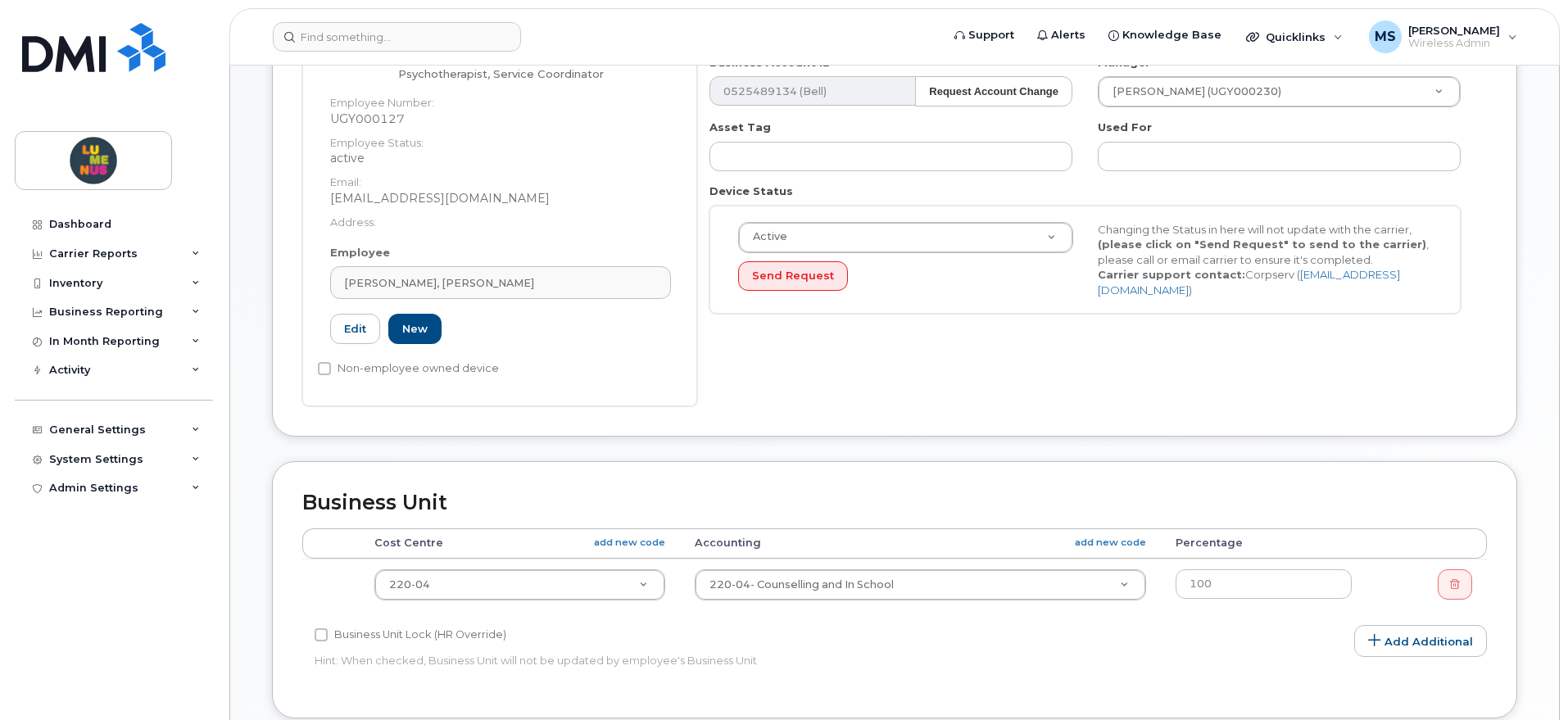
scroll to position [188, 0]
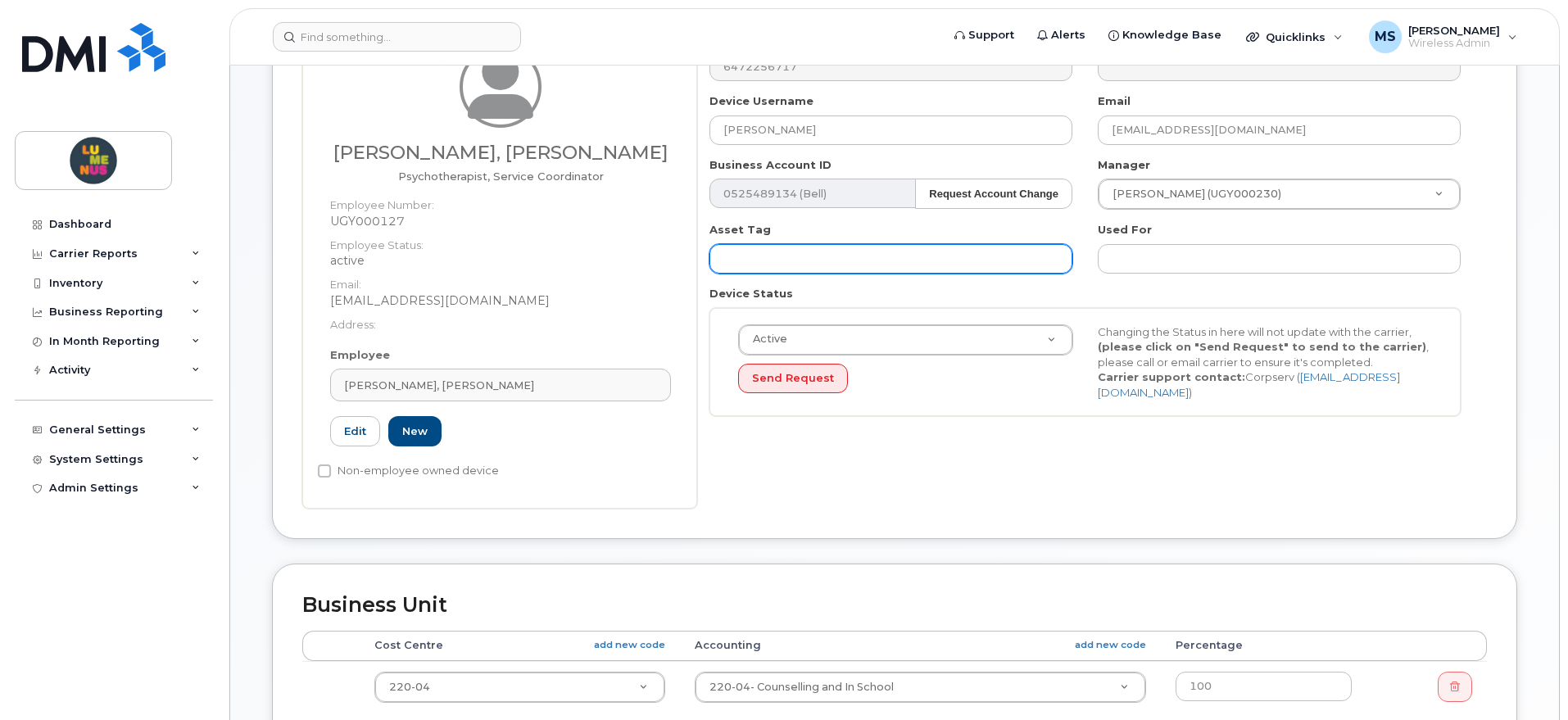
click at [753, 254] on input "text" at bounding box center [891, 259] width 363 height 30
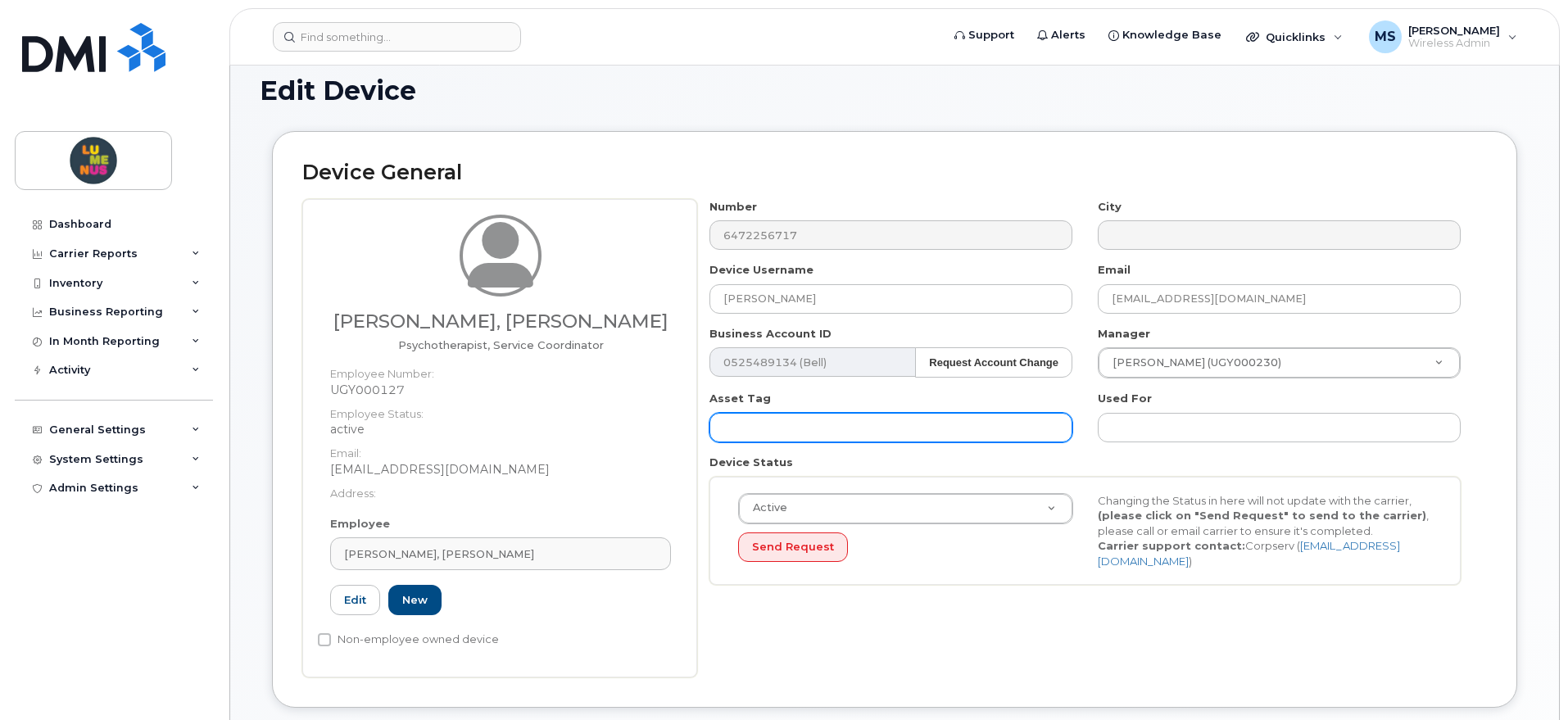
scroll to position [0, 0]
